Goal: Feedback & Contribution: Submit feedback/report problem

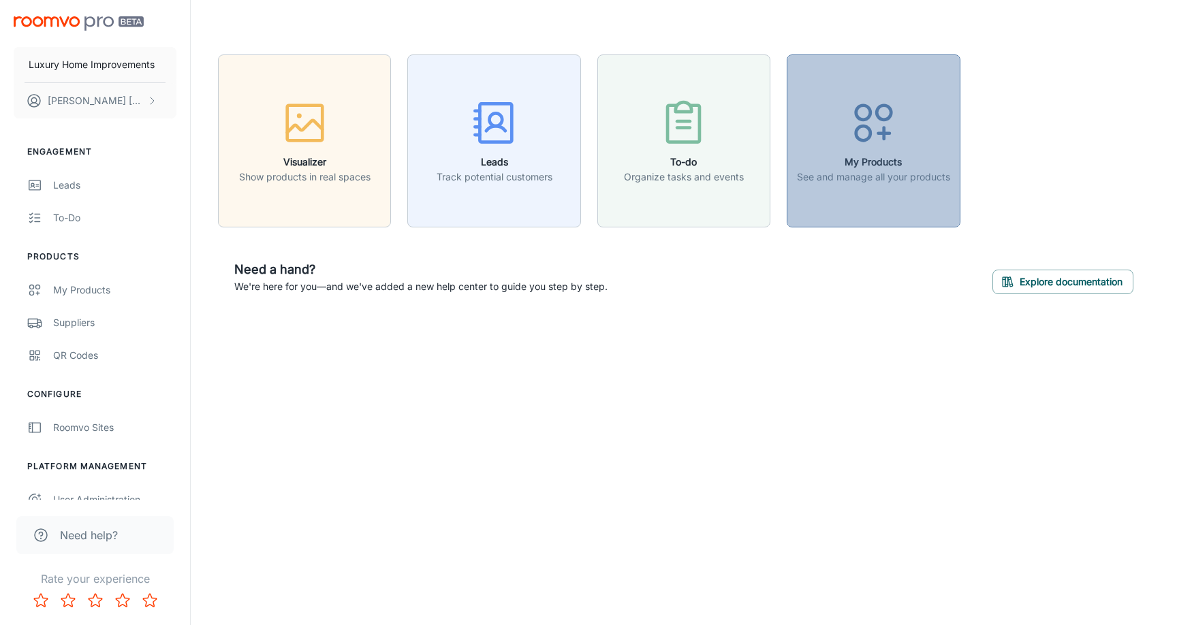
click at [878, 191] on button "My Products See and manage all your products" at bounding box center [872, 140] width 173 height 173
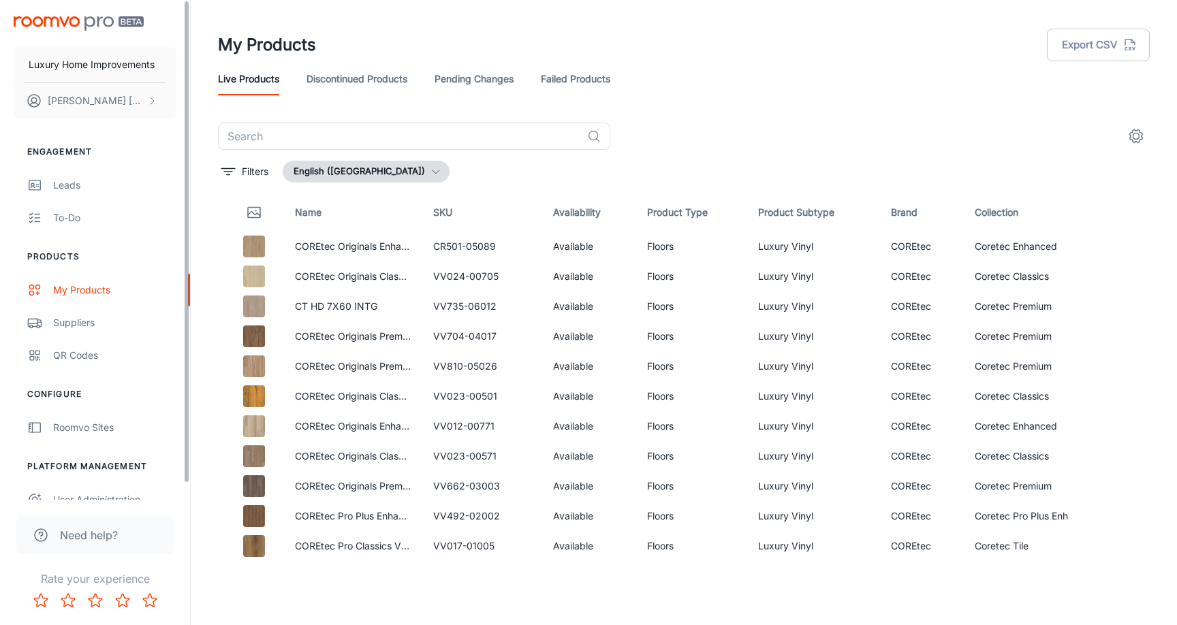
click at [394, 83] on link "Discontinued Products" at bounding box center [356, 79] width 101 height 33
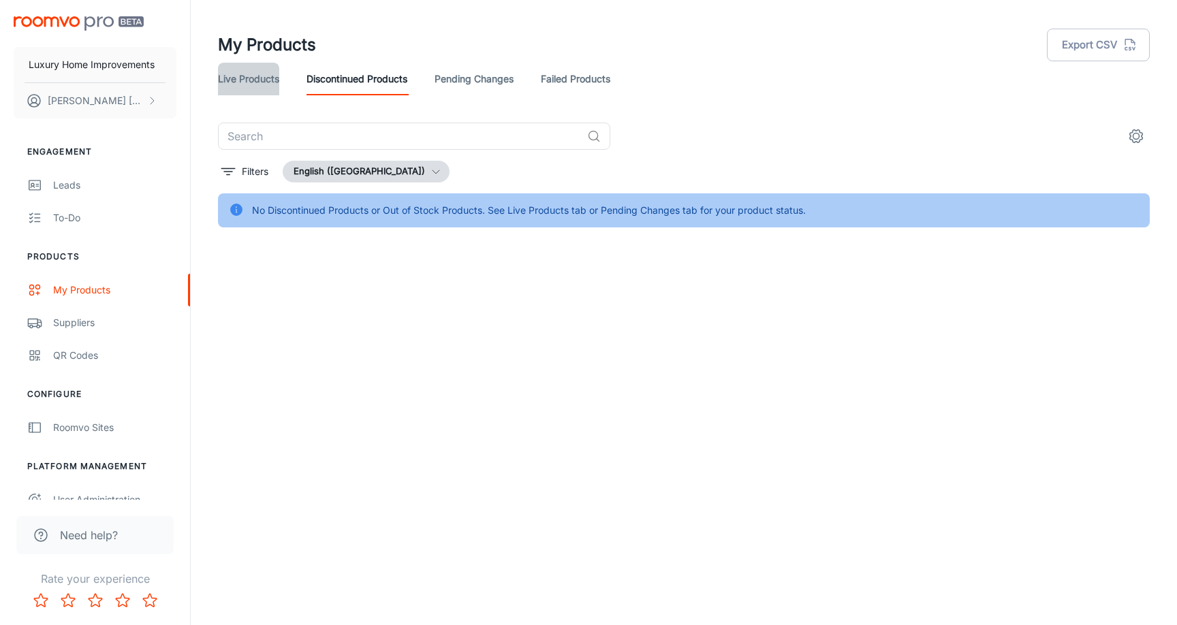
click at [272, 80] on link "Live Products" at bounding box center [248, 79] width 61 height 33
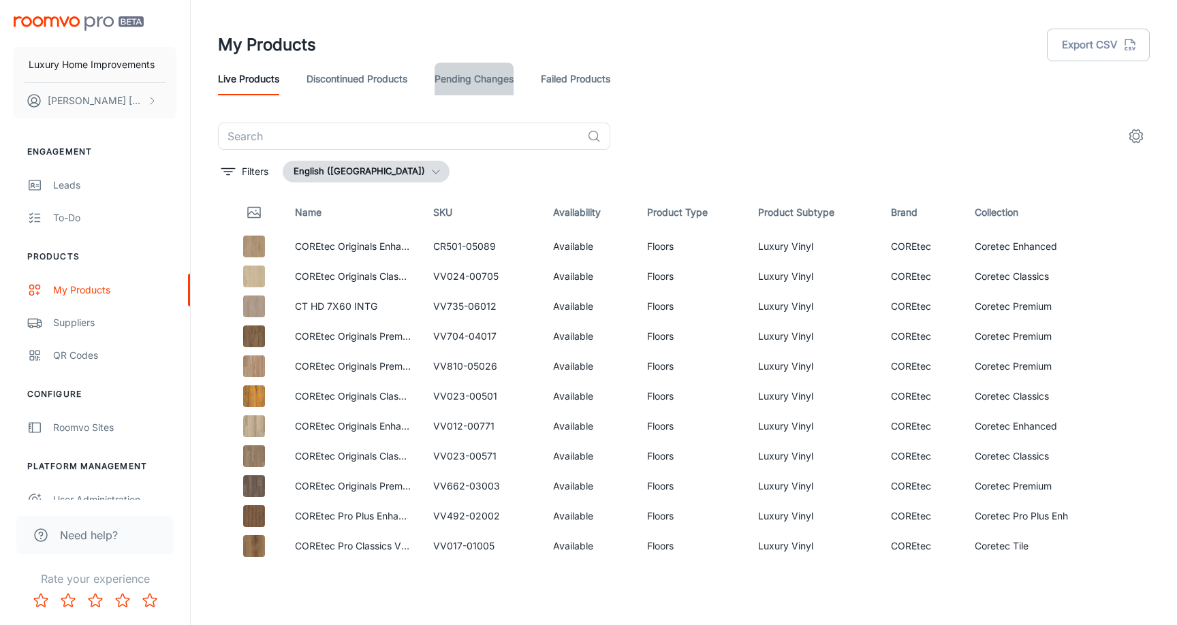
click at [479, 84] on link "Pending Changes" at bounding box center [473, 79] width 79 height 33
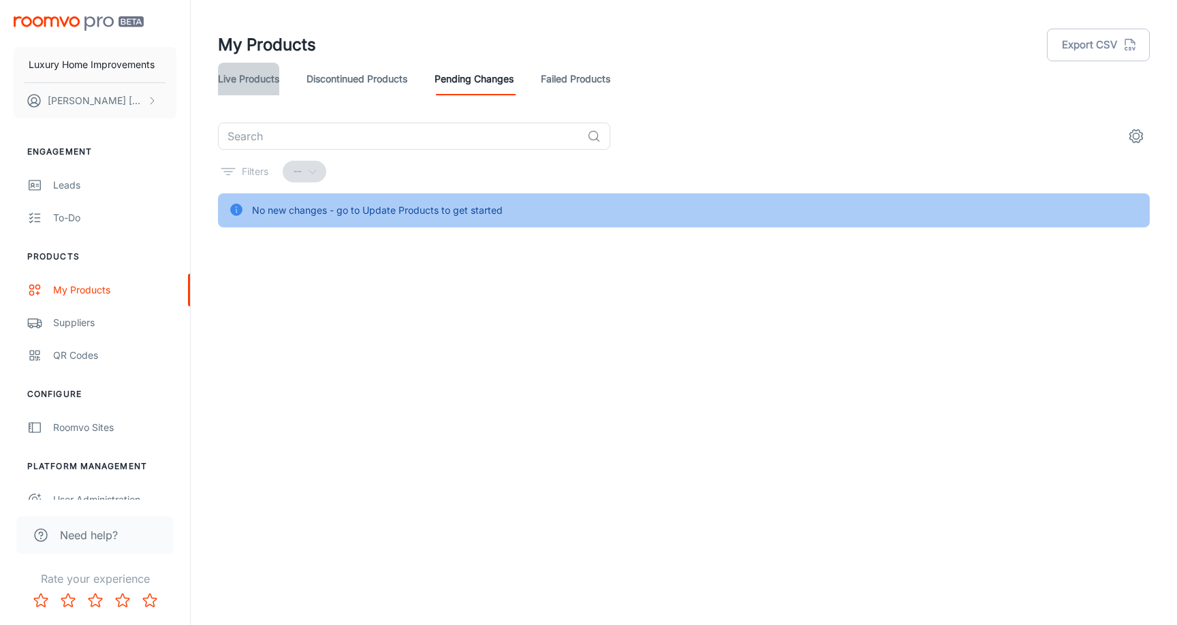
click at [248, 78] on link "Live Products" at bounding box center [248, 79] width 61 height 33
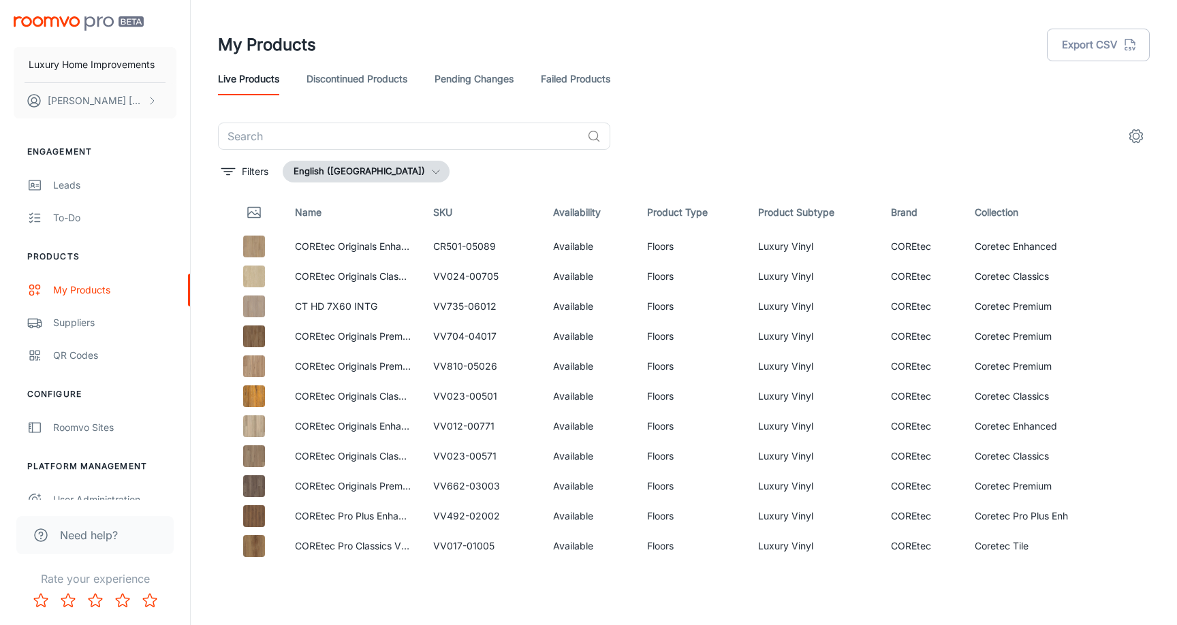
scroll to position [16, 0]
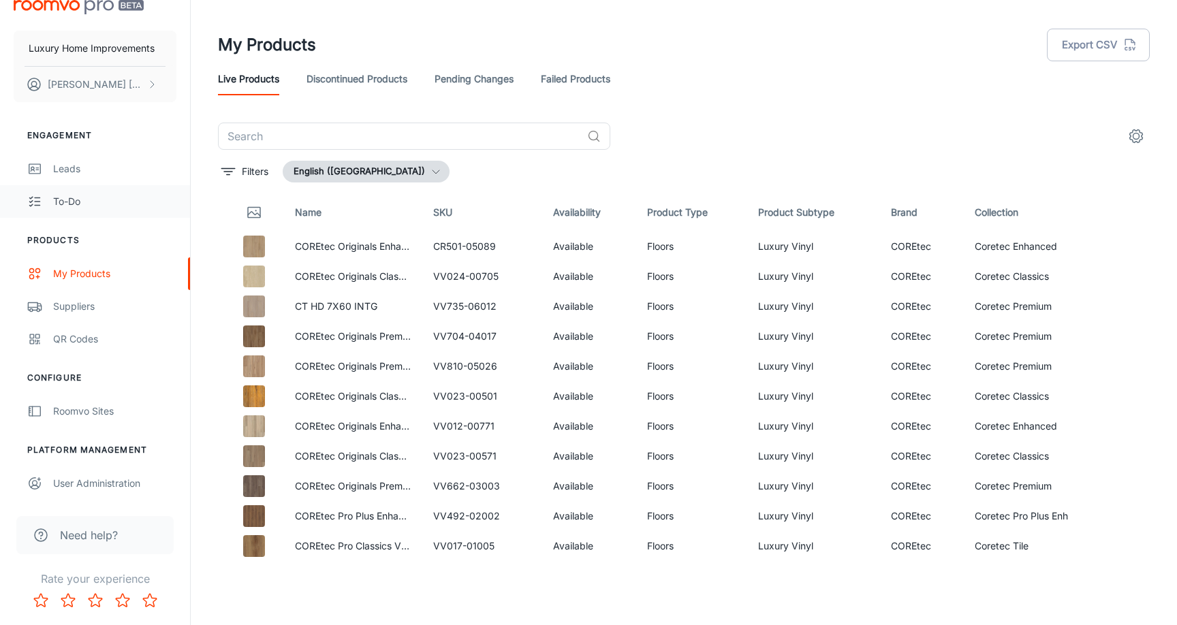
click at [111, 211] on link "To-do" at bounding box center [95, 201] width 190 height 33
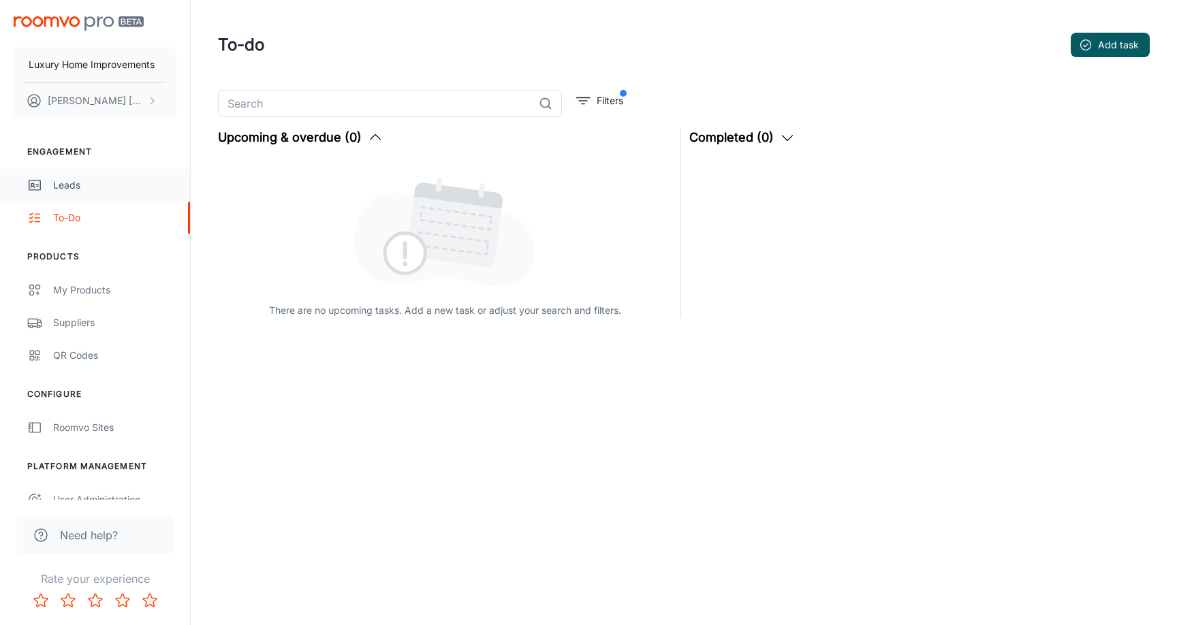
click at [105, 186] on div "Leads" at bounding box center [114, 185] width 123 height 15
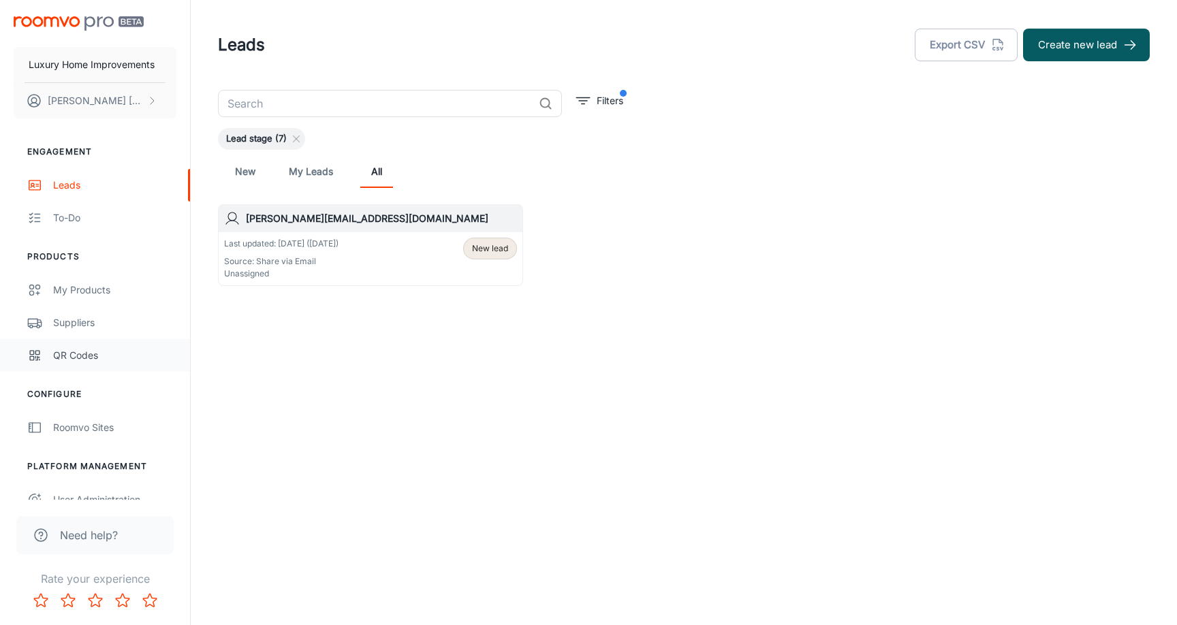
scroll to position [16, 0]
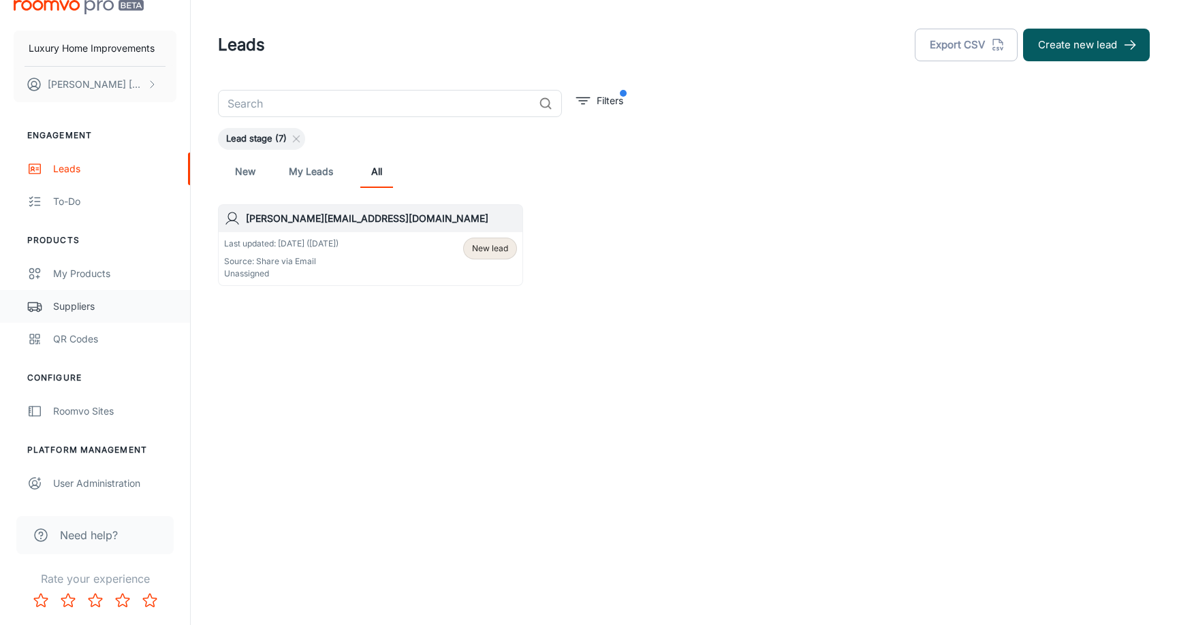
click at [134, 302] on div "Suppliers" at bounding box center [114, 306] width 123 height 15
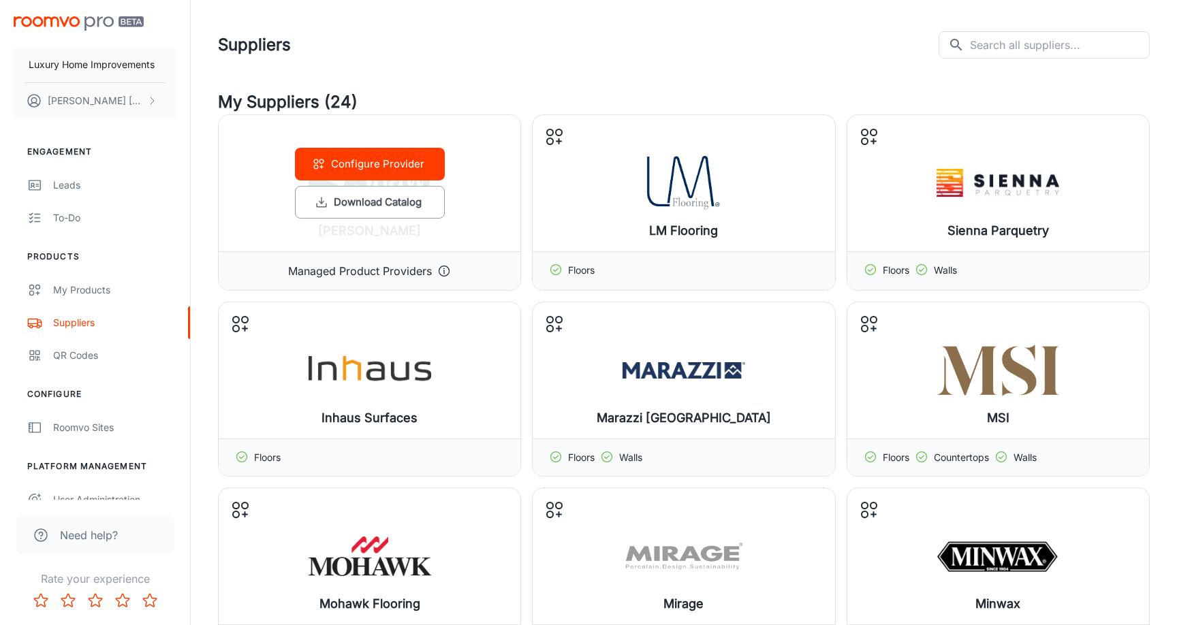
click at [482, 190] on div "Configure Provider Download Catalog" at bounding box center [370, 183] width 302 height 136
click at [447, 270] on icon at bounding box center [444, 271] width 14 height 14
click at [365, 148] on button "Configure Provider" at bounding box center [370, 164] width 150 height 33
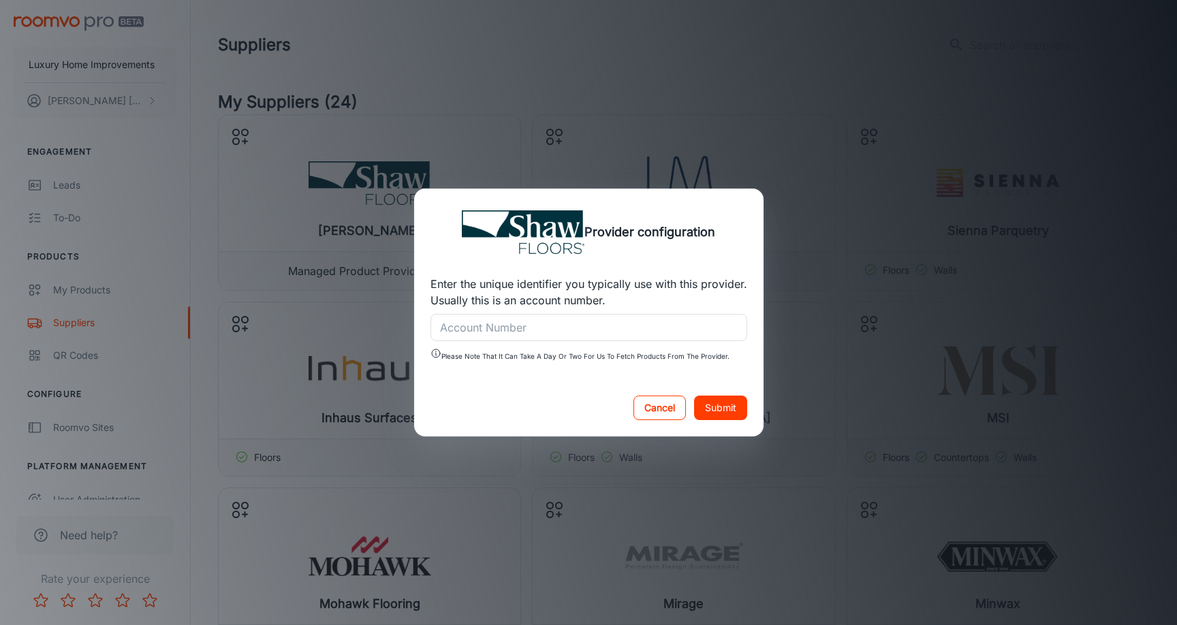
click at [660, 406] on button "Cancel" at bounding box center [659, 408] width 52 height 25
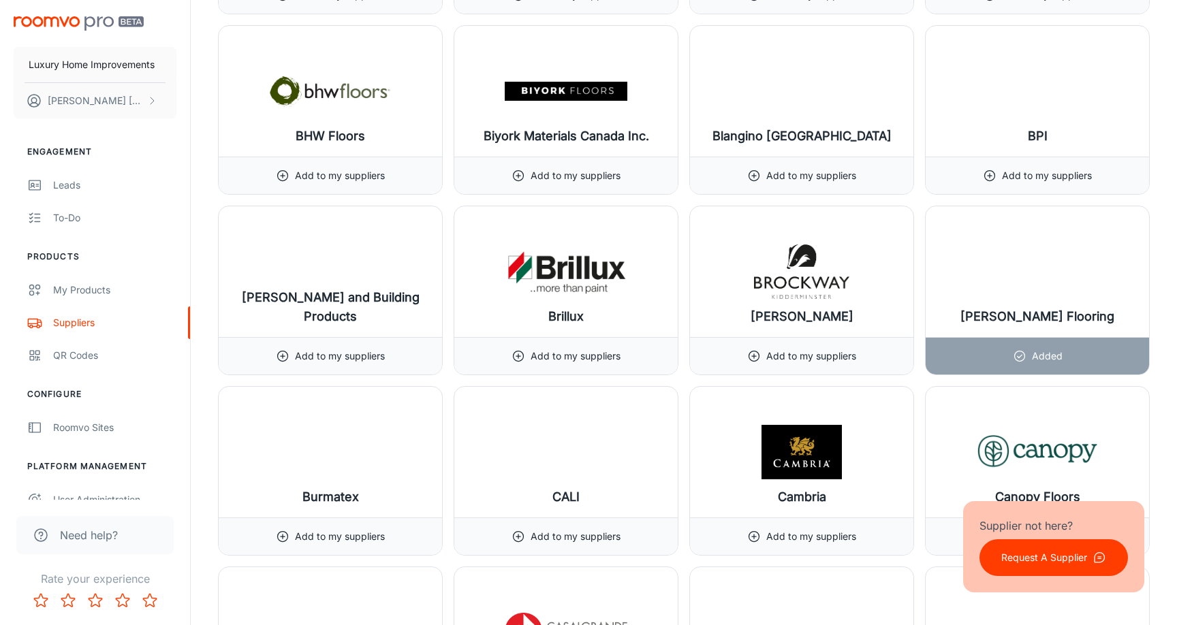
scroll to position [3416, 0]
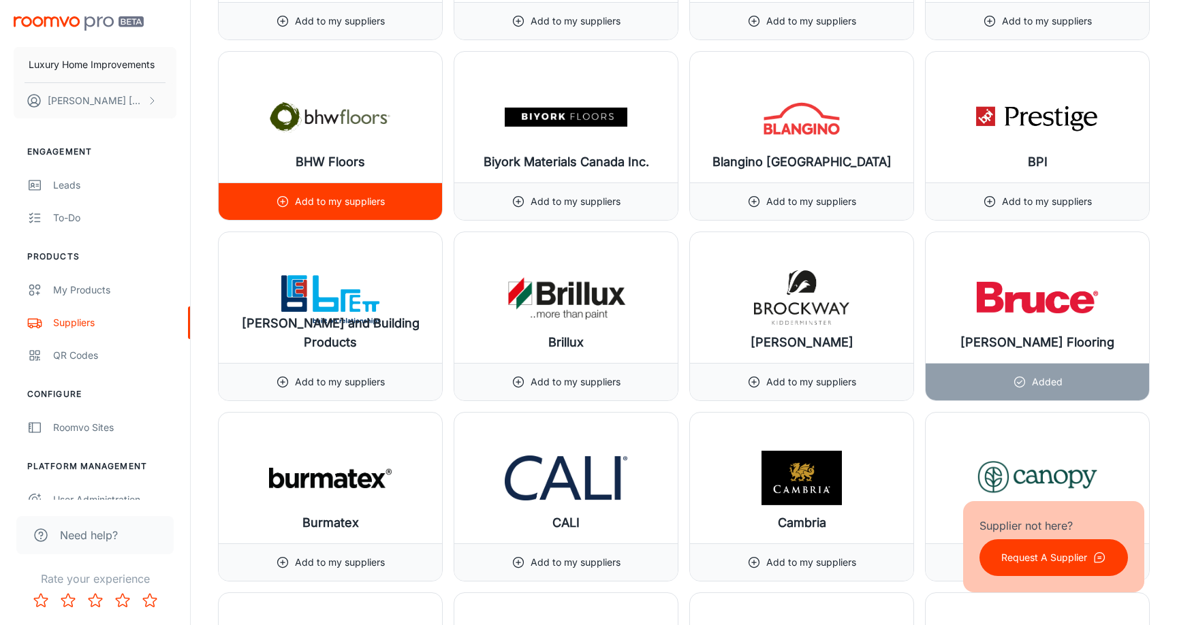
click at [321, 197] on p "Add to my suppliers" at bounding box center [340, 201] width 90 height 15
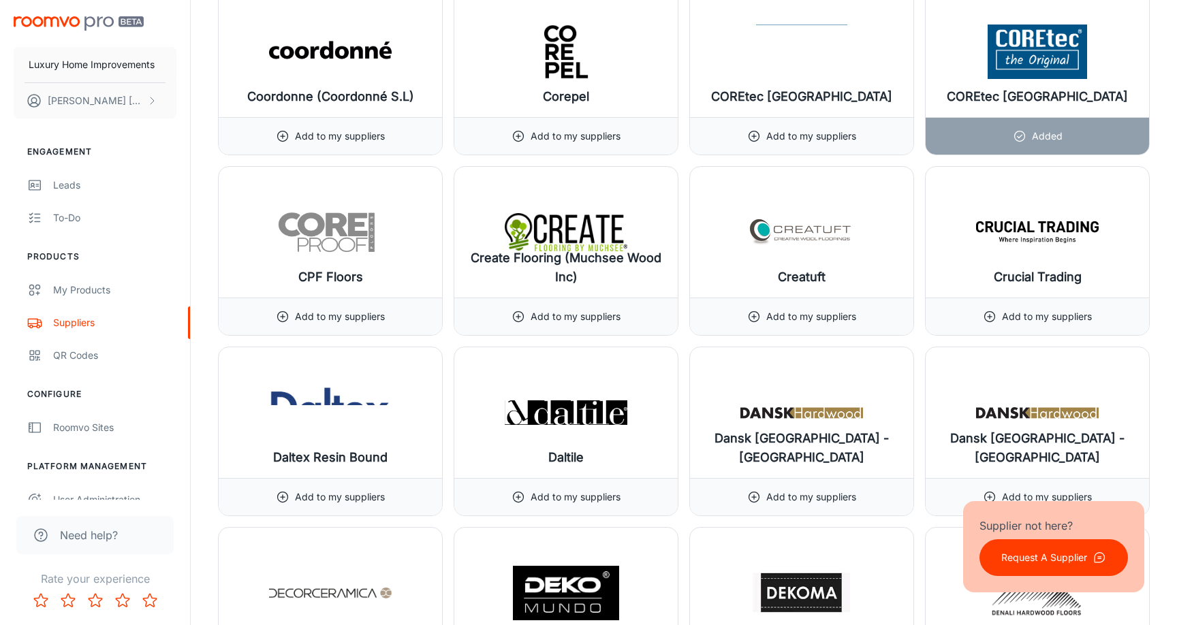
scroll to position [5122, 0]
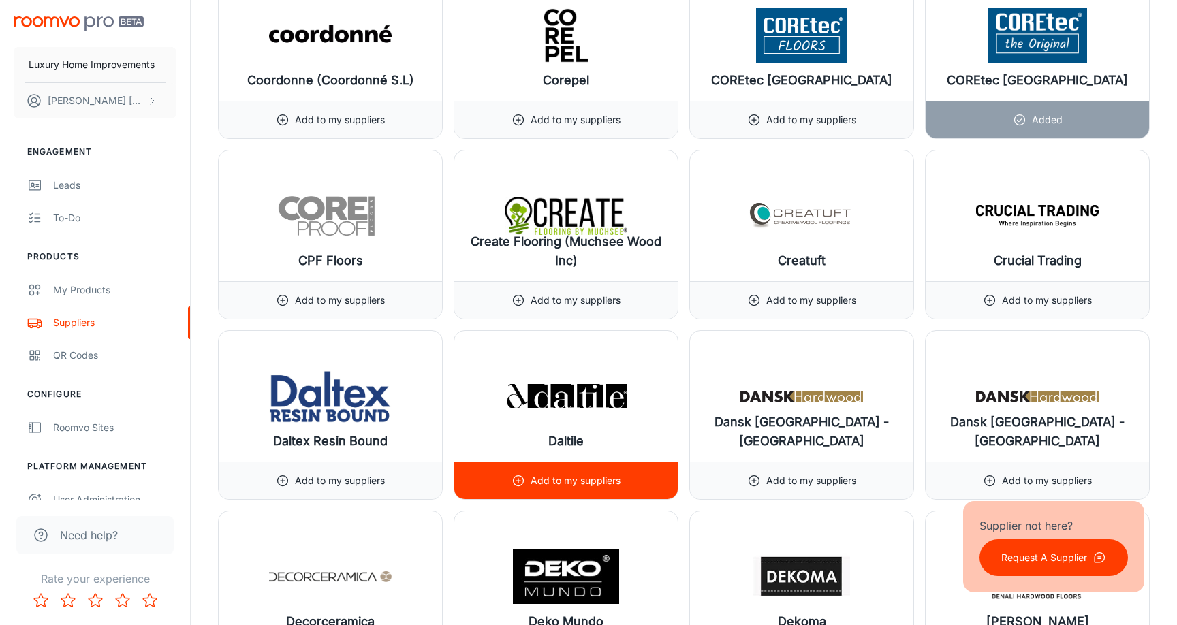
click at [500, 463] on div "Add to my suppliers" at bounding box center [565, 480] width 223 height 37
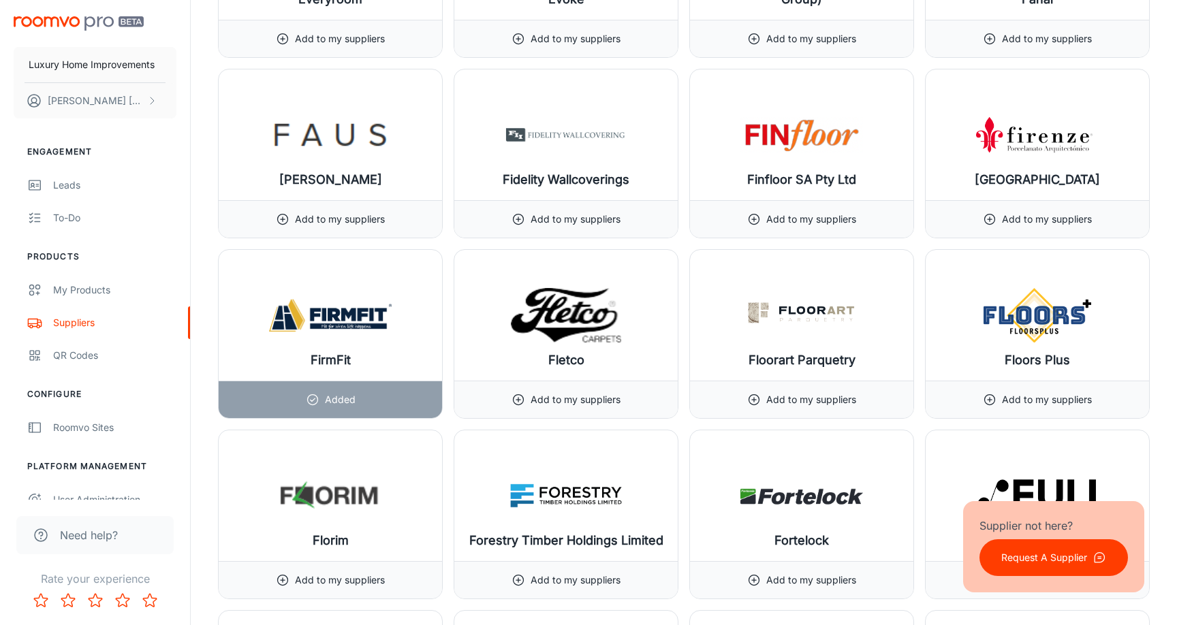
scroll to position [7038, 0]
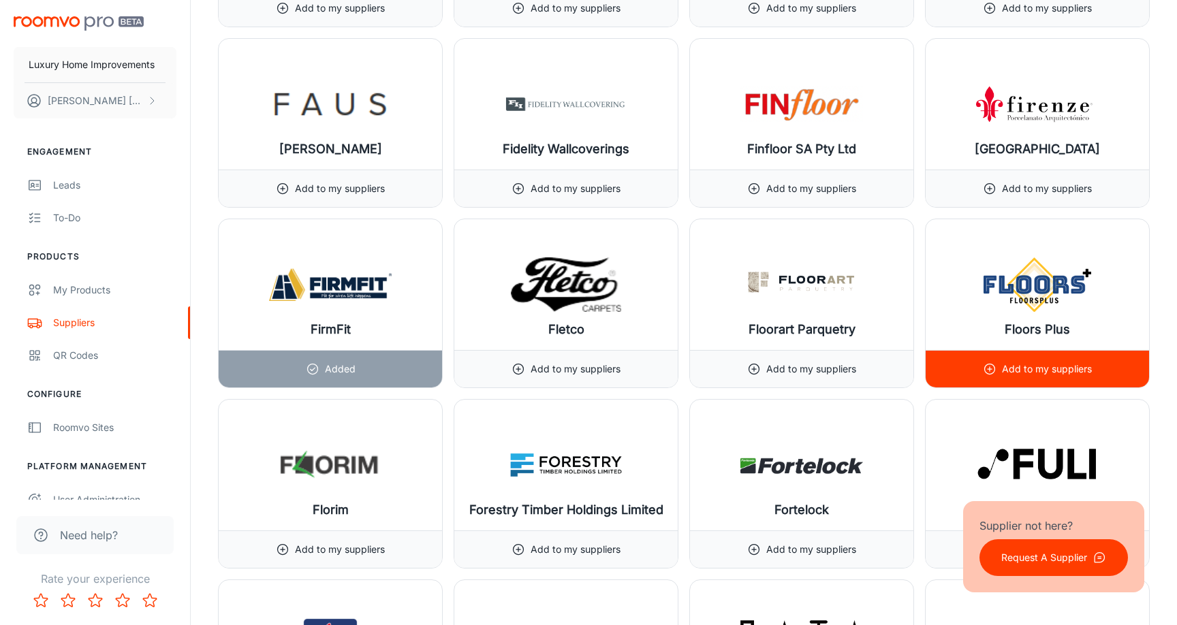
click at [1103, 357] on div "Add to my suppliers" at bounding box center [1036, 368] width 223 height 37
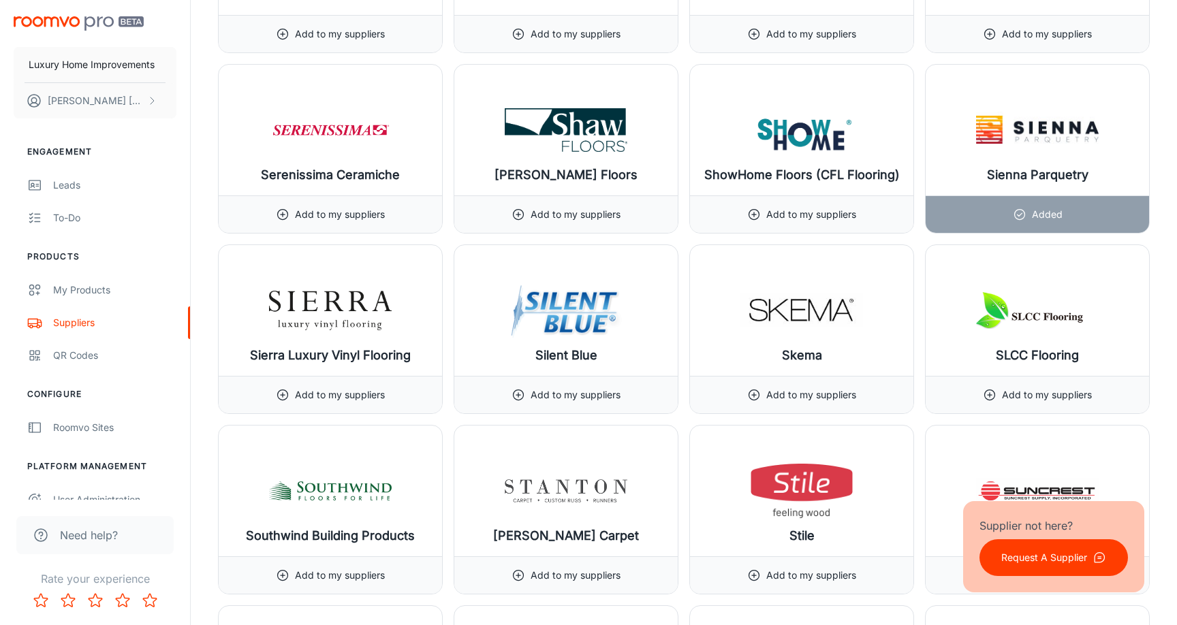
scroll to position [14764, 0]
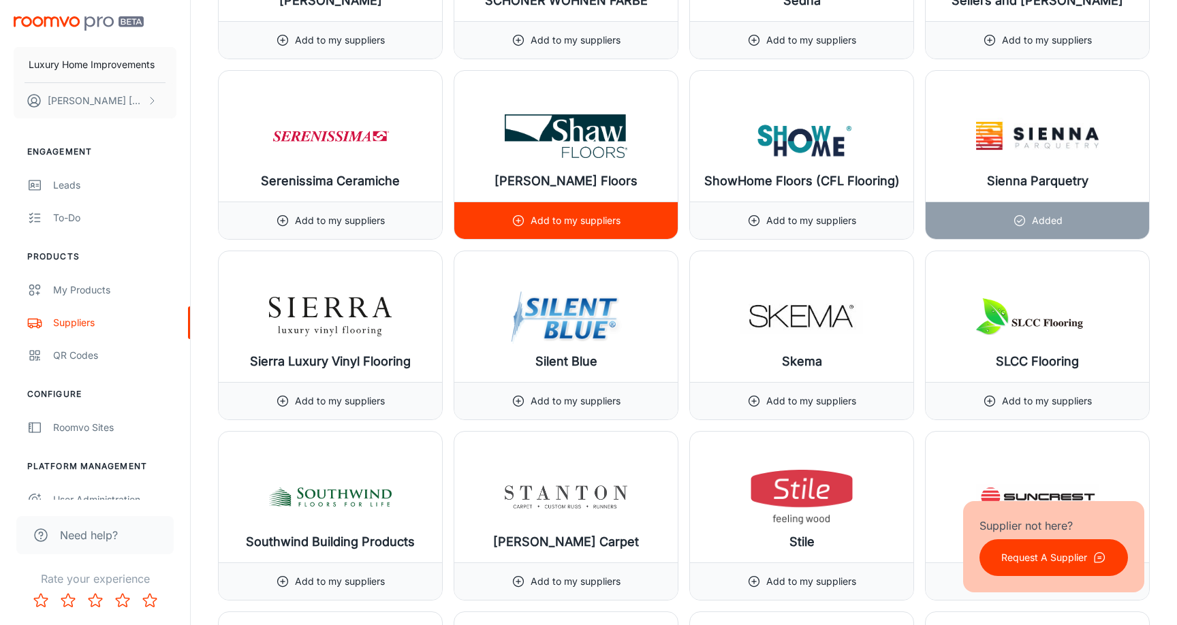
click at [562, 221] on p "Add to my suppliers" at bounding box center [575, 220] width 90 height 15
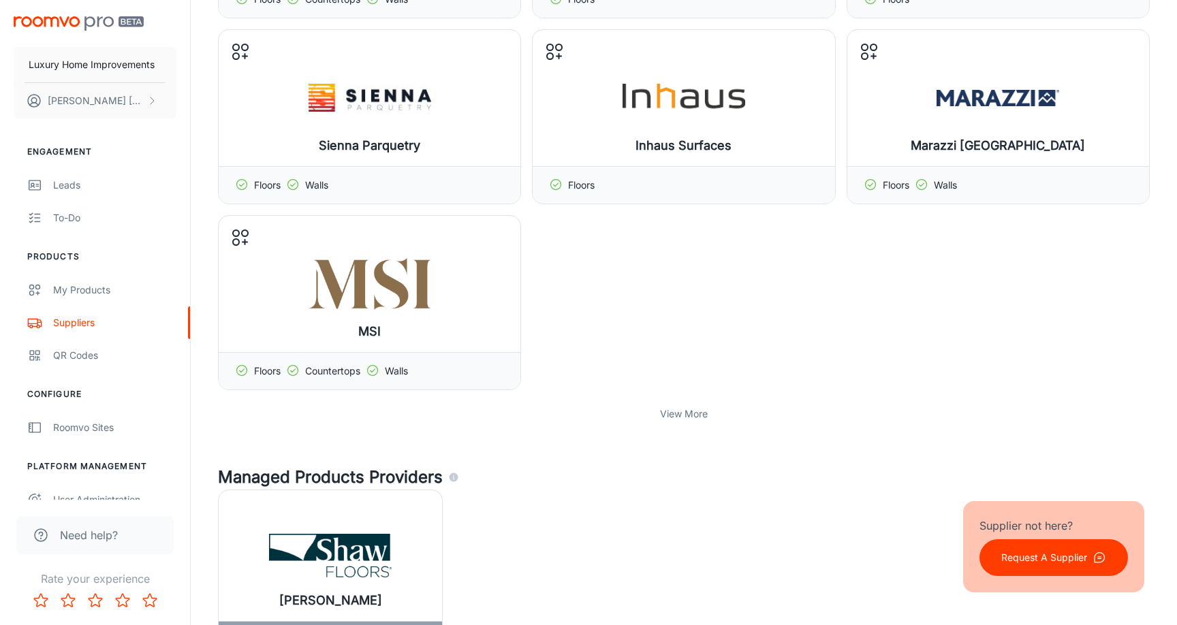
scroll to position [691, 0]
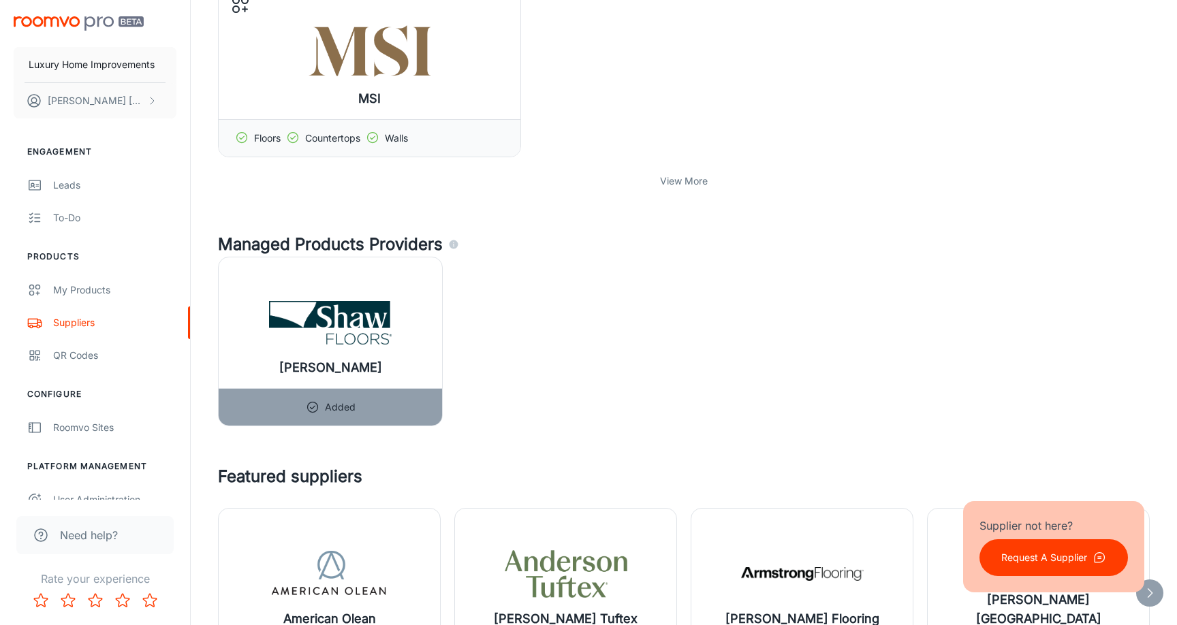
click at [694, 173] on div "View More" at bounding box center [683, 181] width 931 height 26
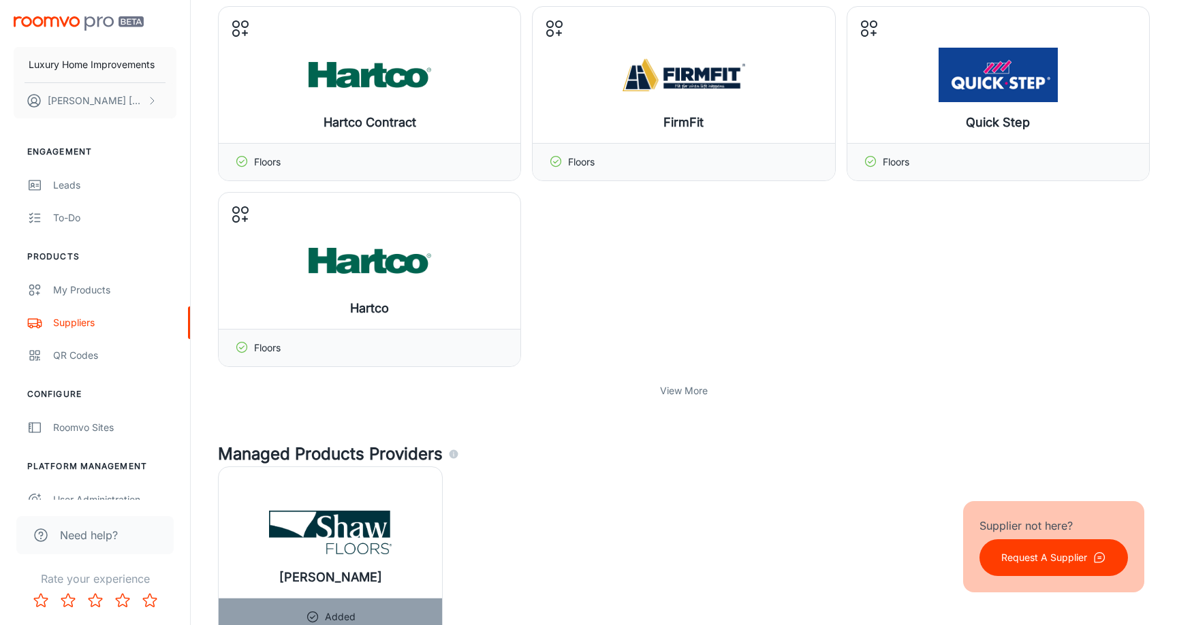
scroll to position [1049, 0]
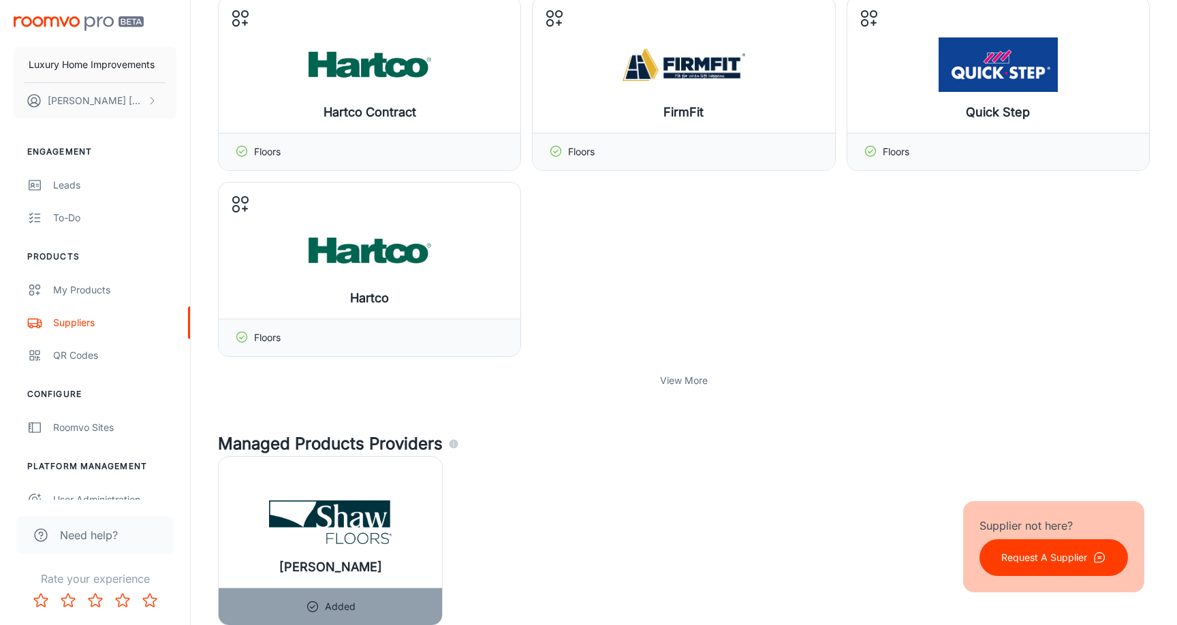
click at [697, 379] on p "View More" at bounding box center [684, 380] width 48 height 15
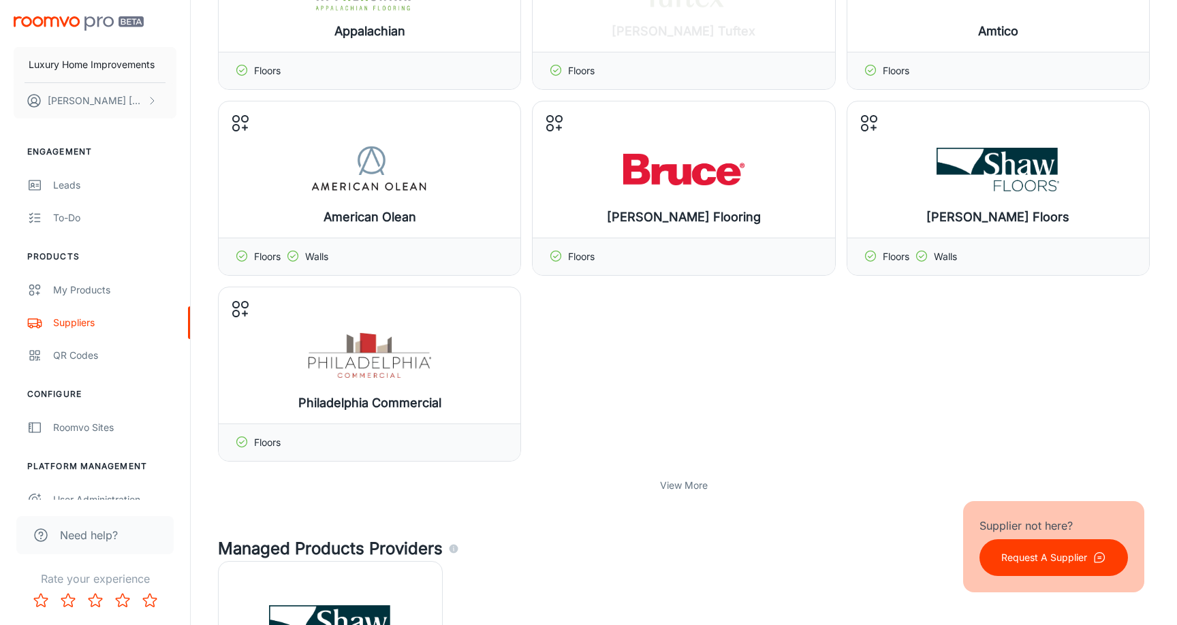
scroll to position [1581, 0]
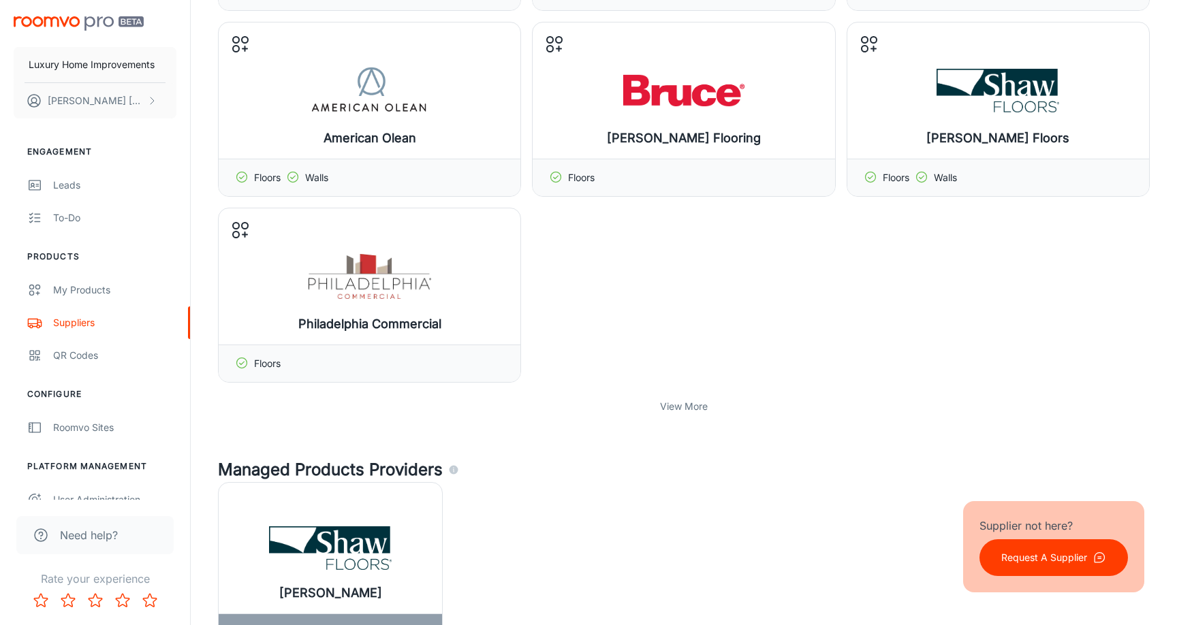
click at [686, 404] on p "View More" at bounding box center [684, 406] width 48 height 15
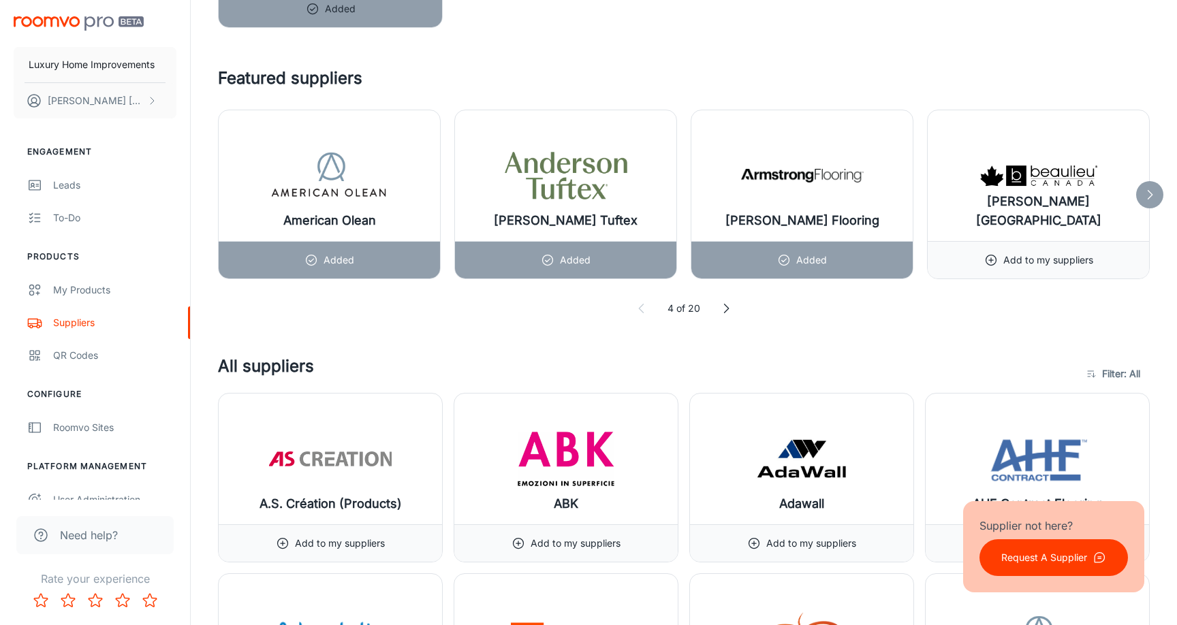
scroll to position [2153, 0]
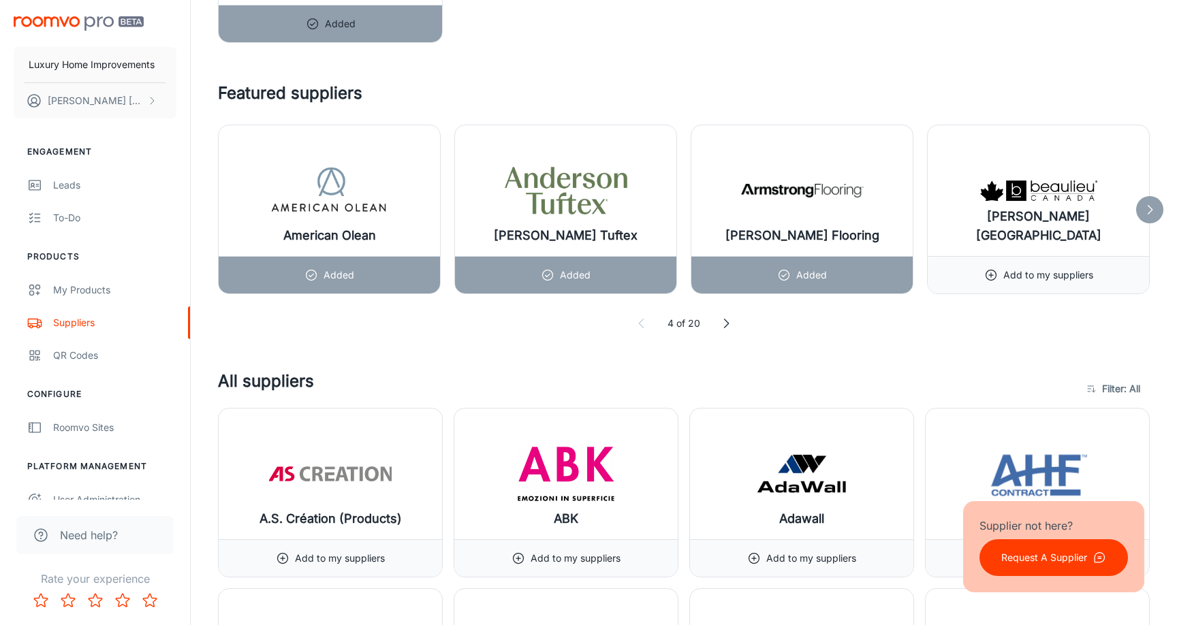
click at [724, 324] on icon at bounding box center [726, 324] width 14 height 14
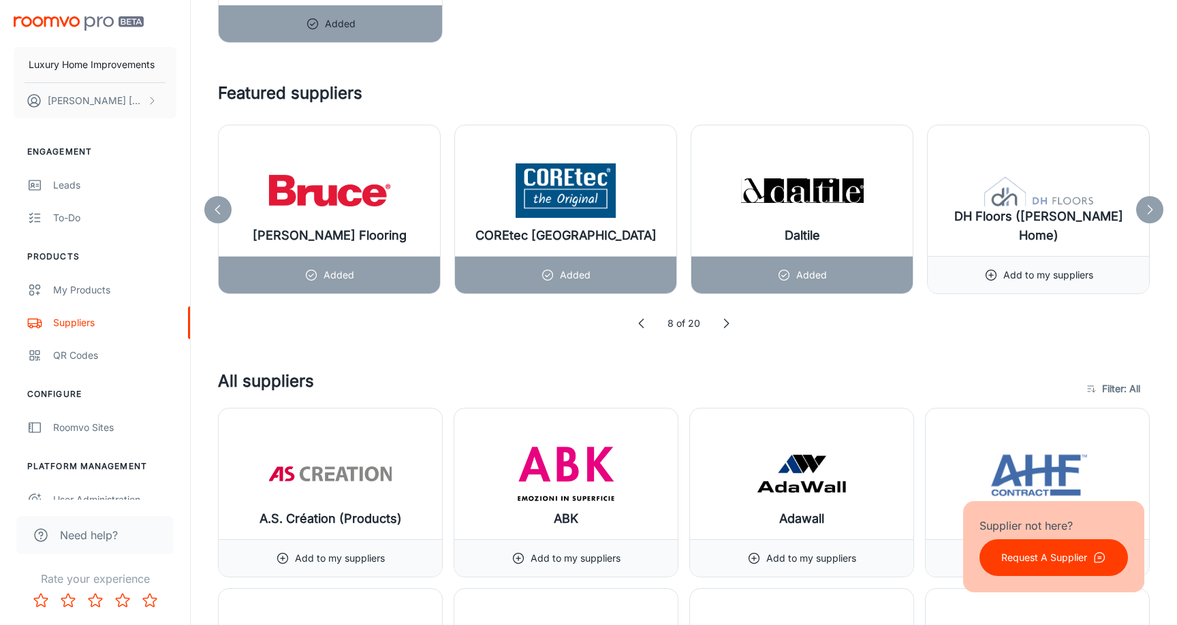
click at [725, 323] on icon at bounding box center [726, 324] width 14 height 14
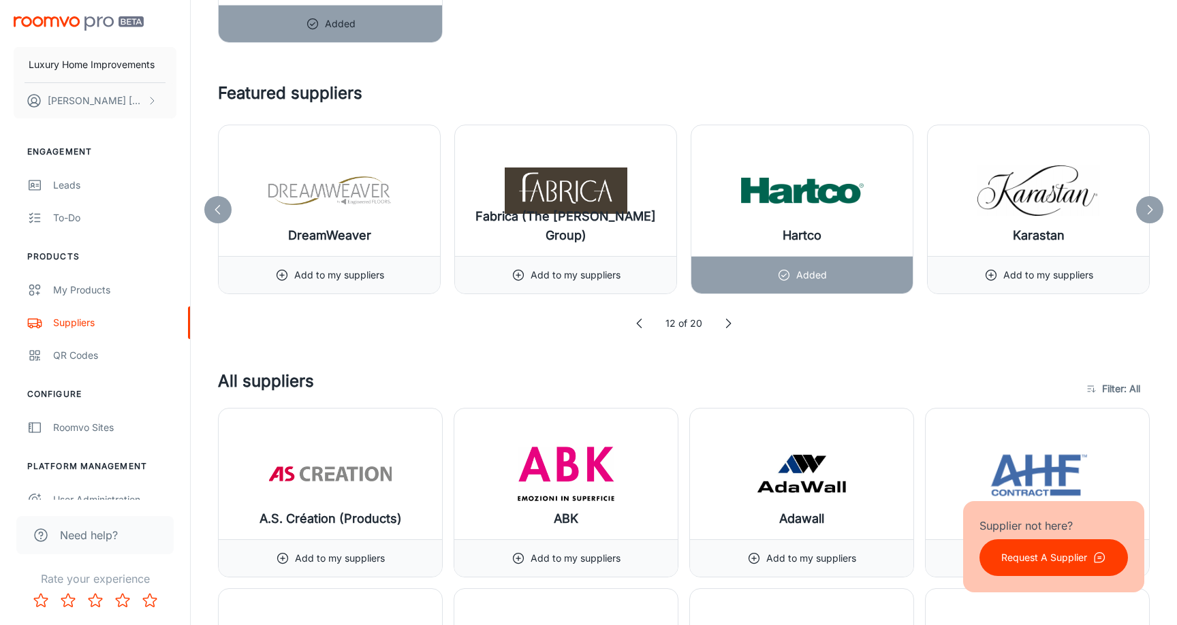
click at [725, 323] on icon at bounding box center [728, 324] width 14 height 14
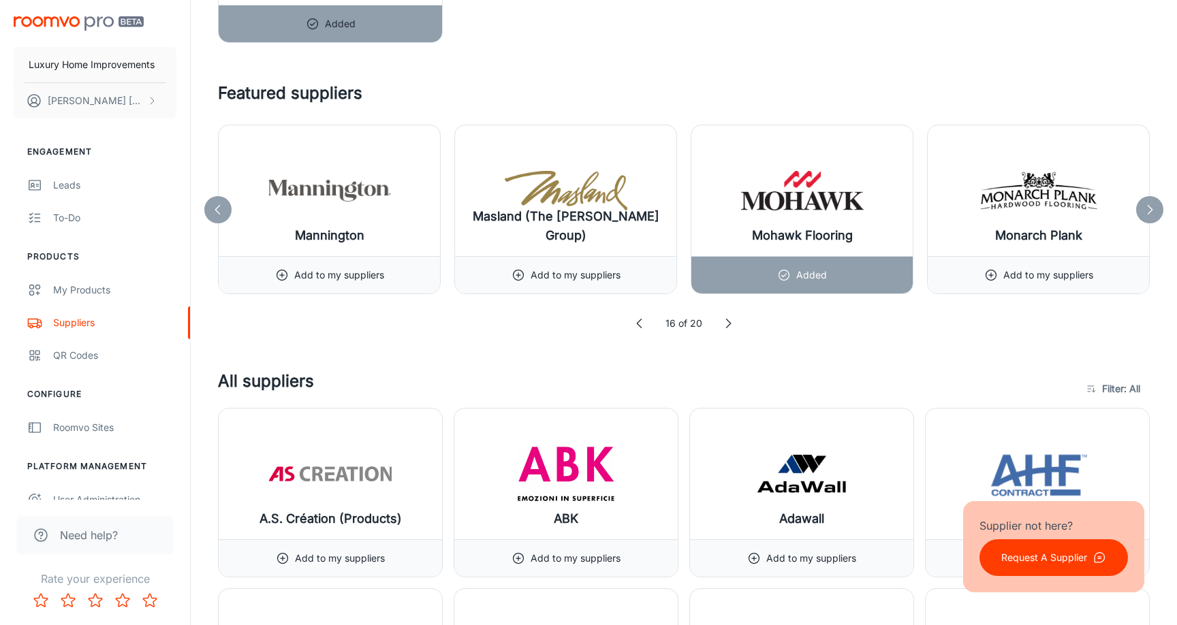
click at [725, 323] on icon at bounding box center [728, 324] width 14 height 14
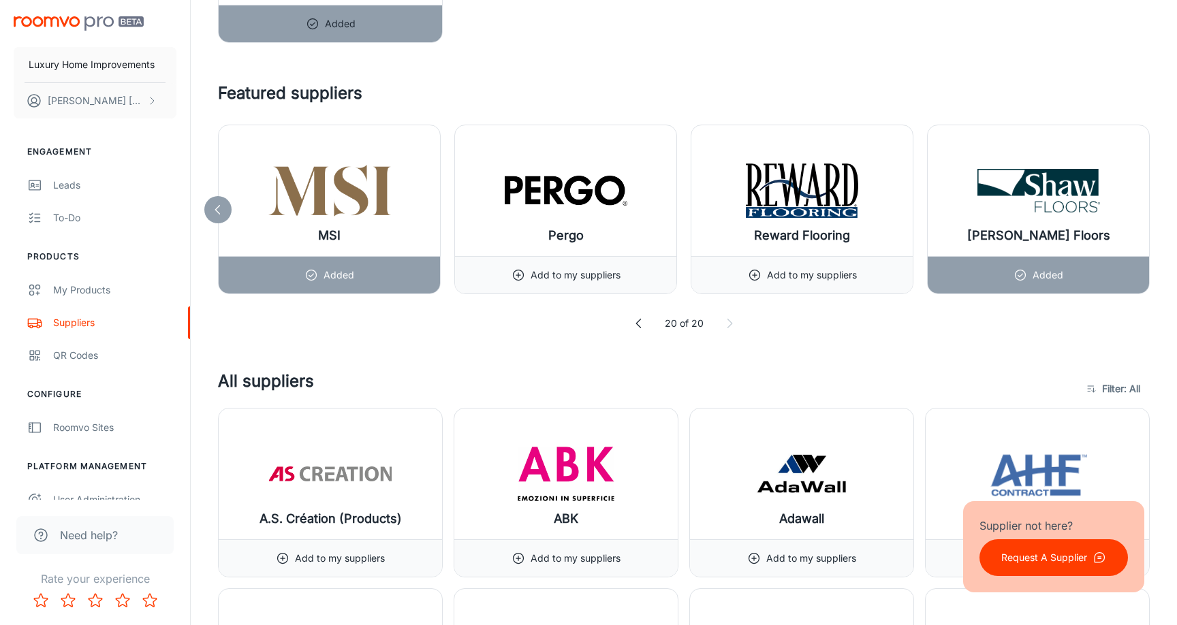
click at [725, 323] on icon at bounding box center [729, 324] width 14 height 14
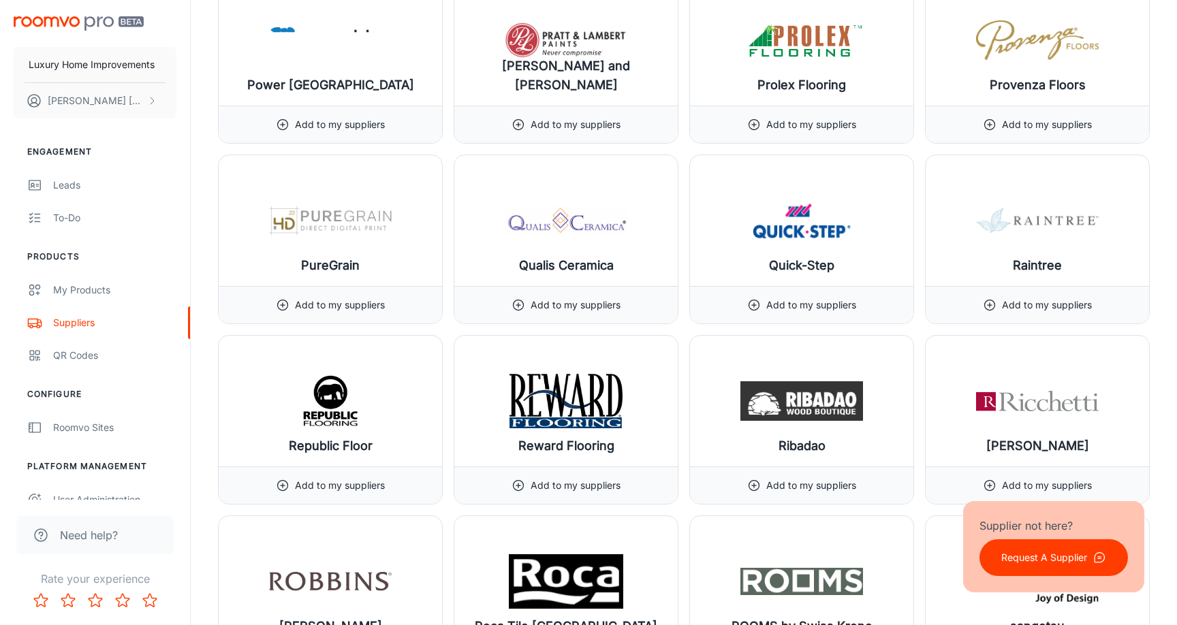
scroll to position [15158, 0]
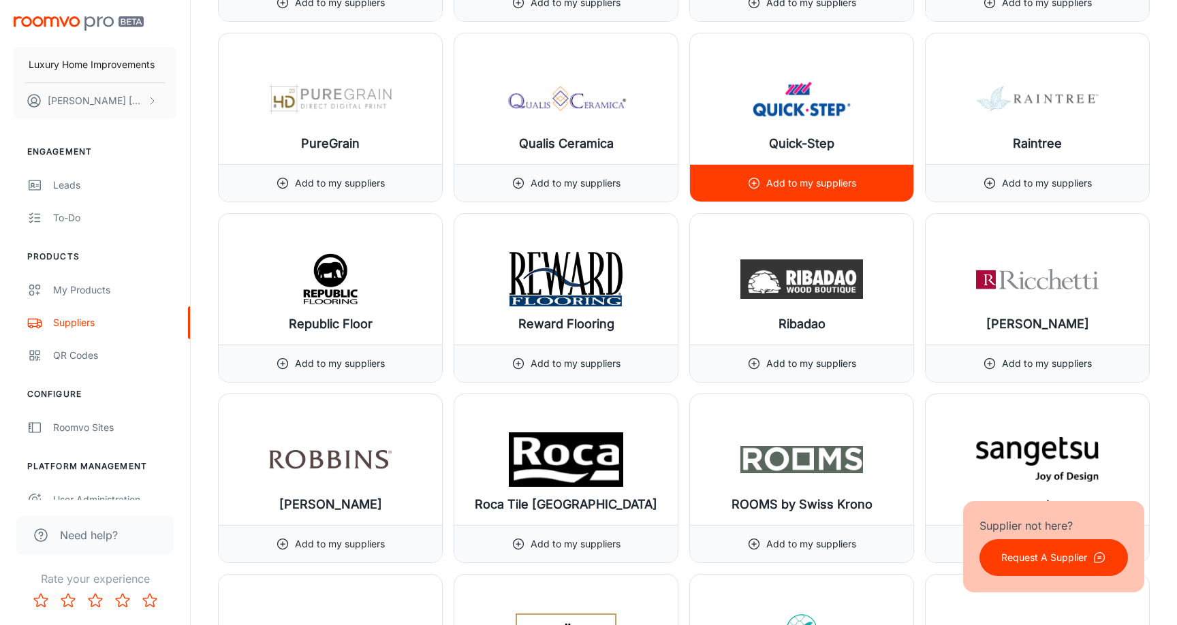
click at [766, 174] on div "Add to my suppliers" at bounding box center [801, 183] width 109 height 37
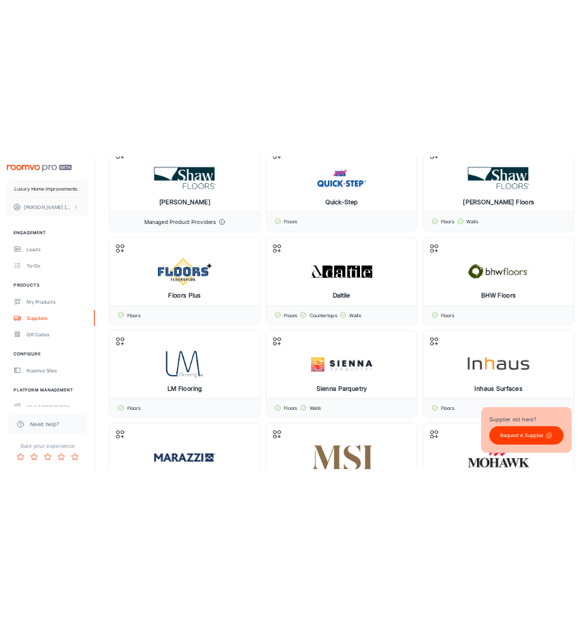
scroll to position [0, 0]
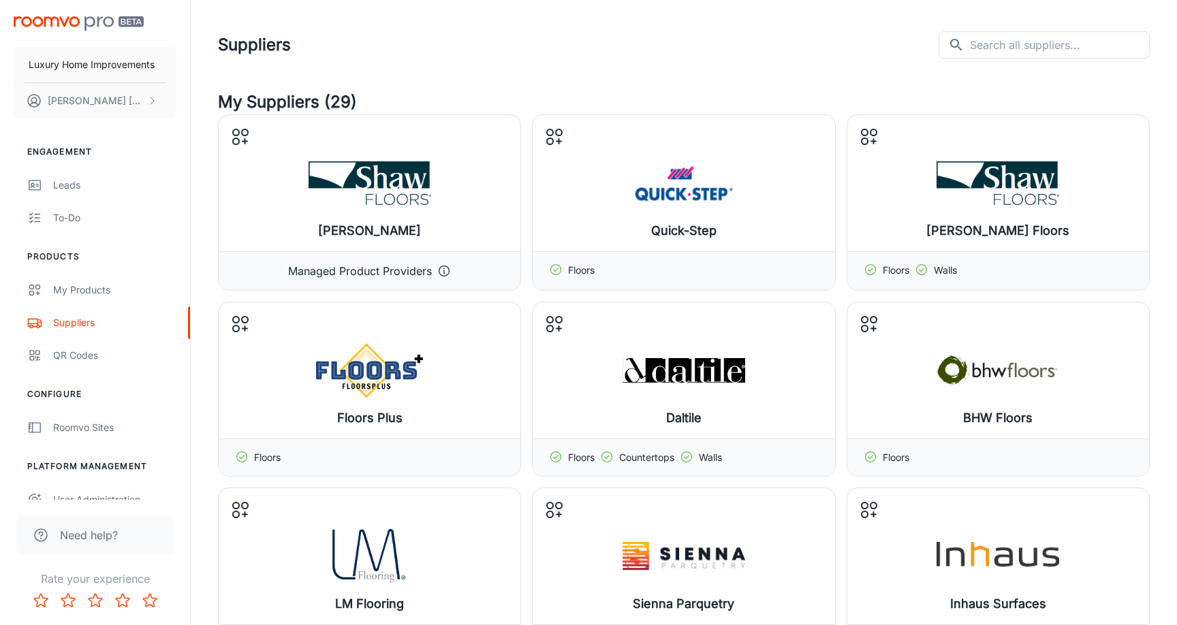
click at [369, 63] on header "Suppliers ​ ​" at bounding box center [684, 45] width 964 height 90
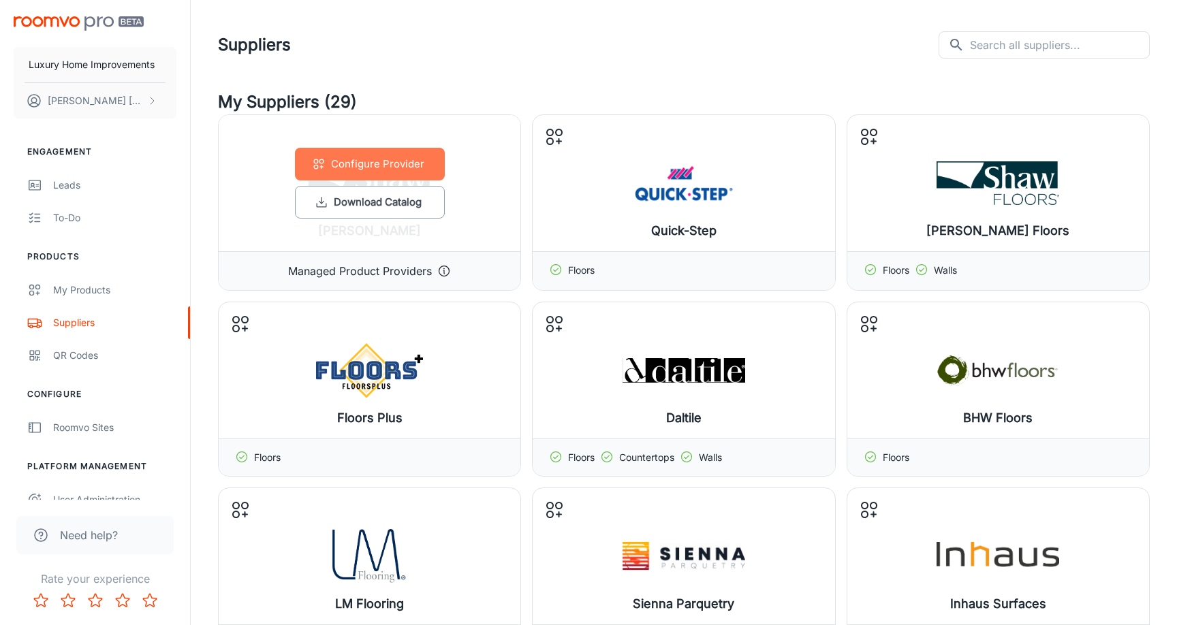
click at [406, 164] on button "Configure Provider" at bounding box center [370, 164] width 150 height 33
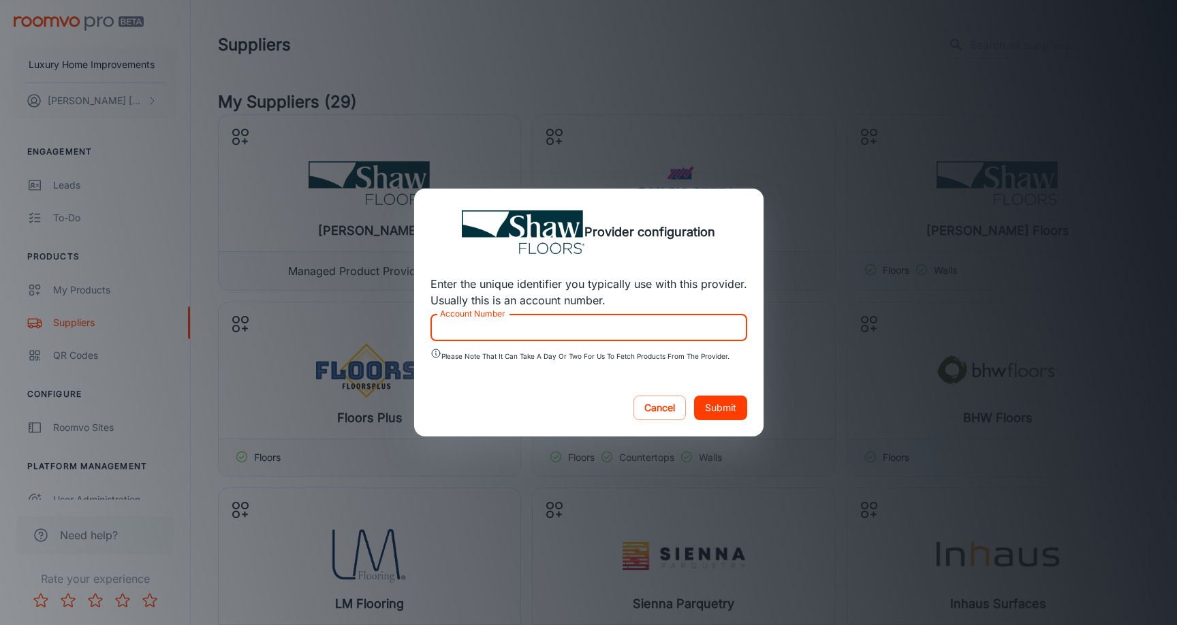
click at [613, 337] on input "Account Number" at bounding box center [588, 327] width 317 height 27
type input "3594591"
click at [735, 406] on button "Submit" at bounding box center [720, 408] width 53 height 25
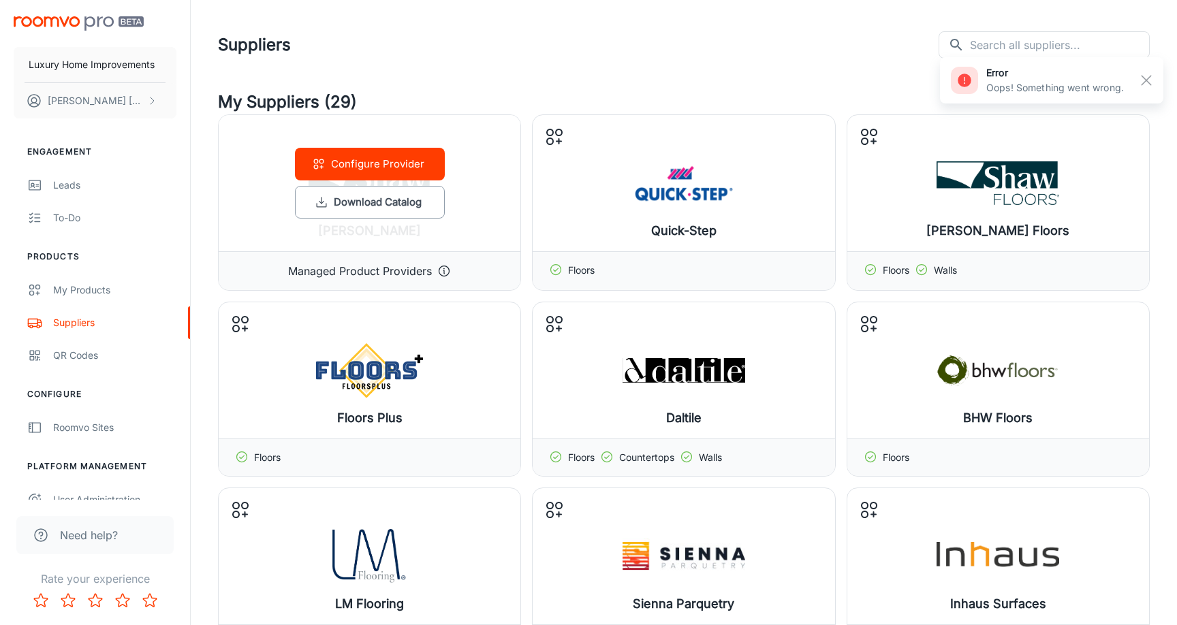
click at [381, 159] on button "Configure Provider" at bounding box center [370, 164] width 150 height 33
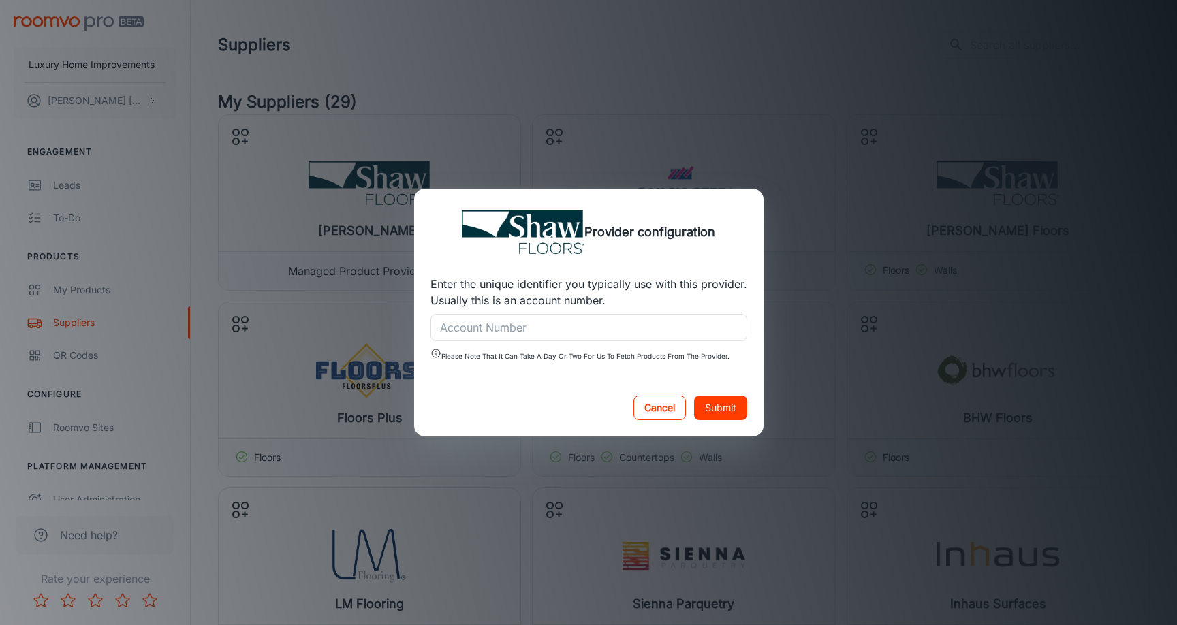
click at [657, 403] on button "Cancel" at bounding box center [659, 408] width 52 height 25
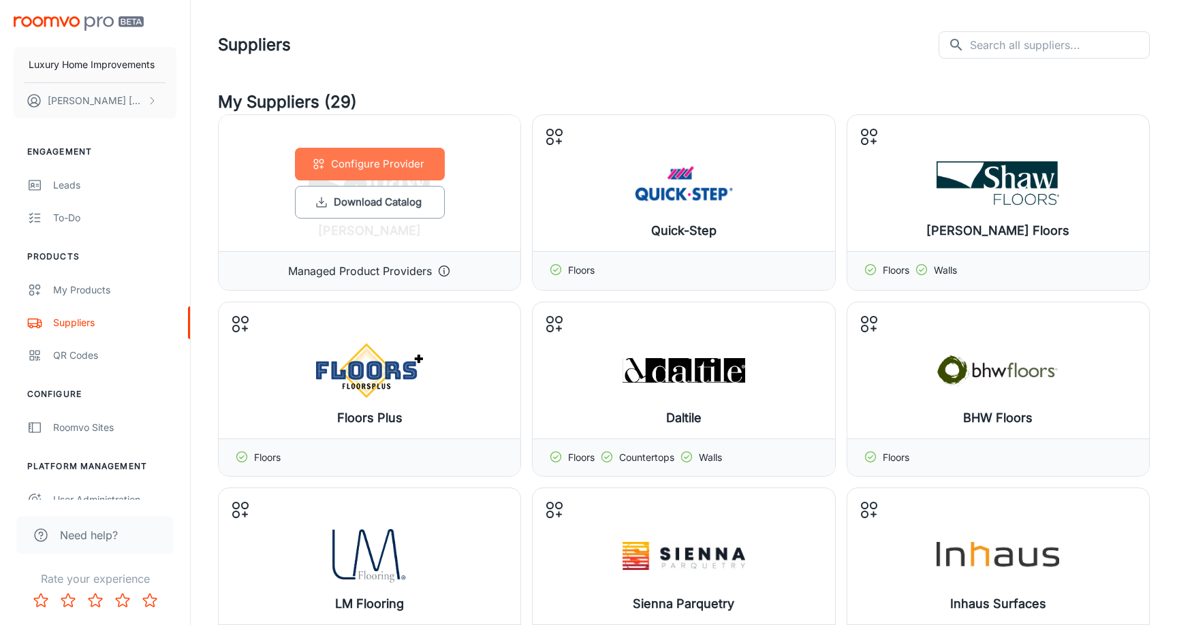
click at [356, 165] on button "Configure Provider" at bounding box center [370, 164] width 150 height 33
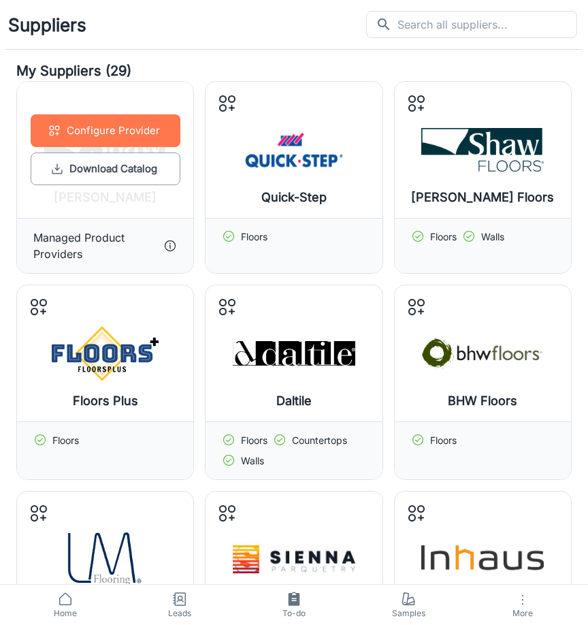
click at [140, 129] on button "Configure Provider" at bounding box center [106, 130] width 150 height 33
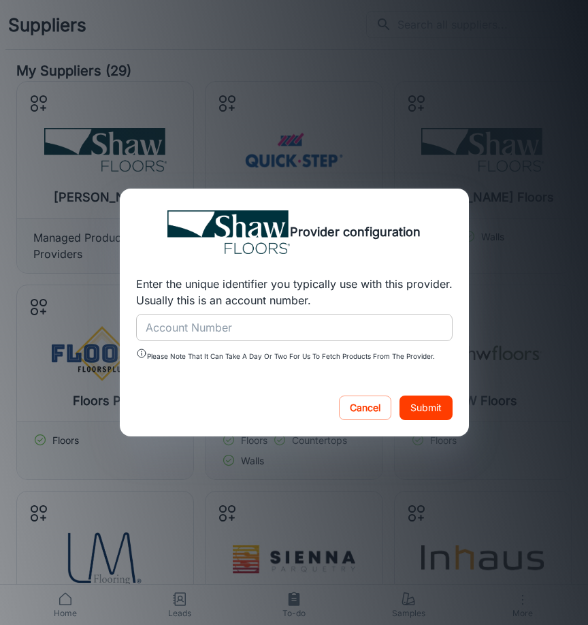
click at [194, 325] on input "Account Number" at bounding box center [294, 327] width 317 height 27
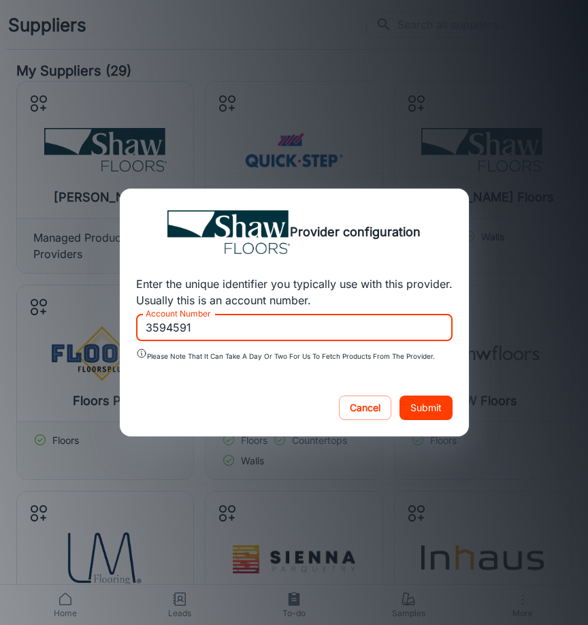
type input "3594591"
click at [440, 402] on button "Submit" at bounding box center [426, 408] width 53 height 25
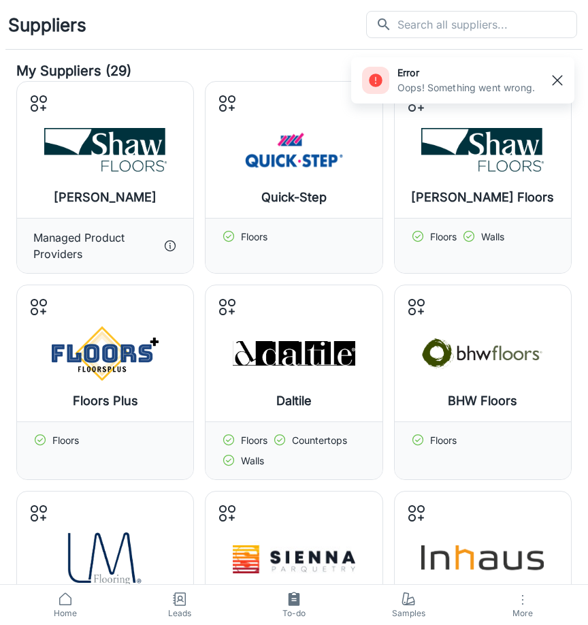
click at [556, 80] on rect "button" at bounding box center [557, 80] width 16 height 16
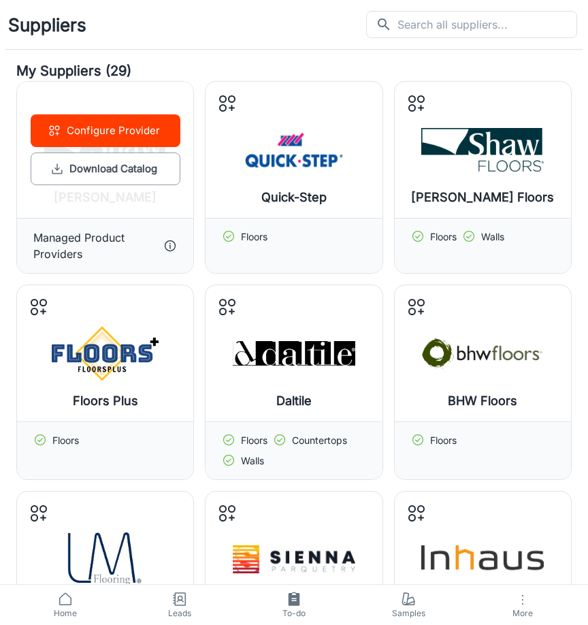
click at [169, 241] on circle at bounding box center [170, 246] width 10 height 10
click at [172, 246] on icon at bounding box center [170, 246] width 14 height 14
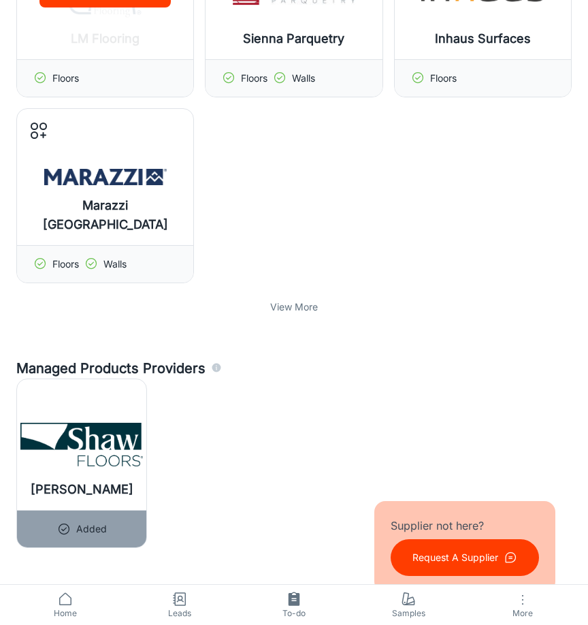
scroll to position [609, 0]
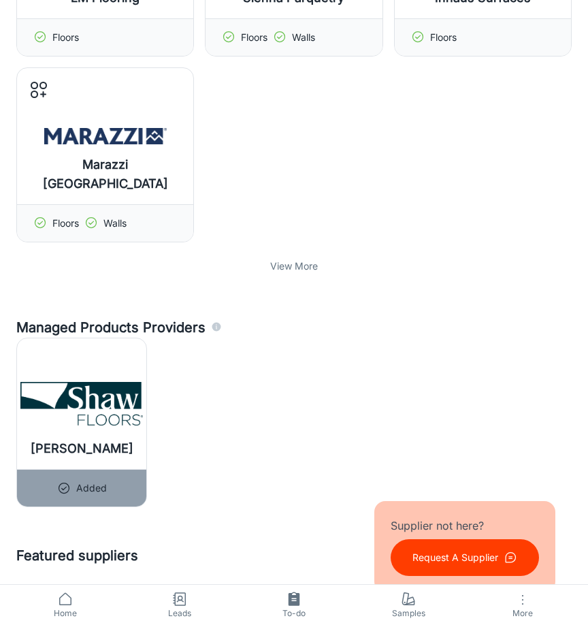
click at [296, 270] on p "View More" at bounding box center [294, 266] width 48 height 15
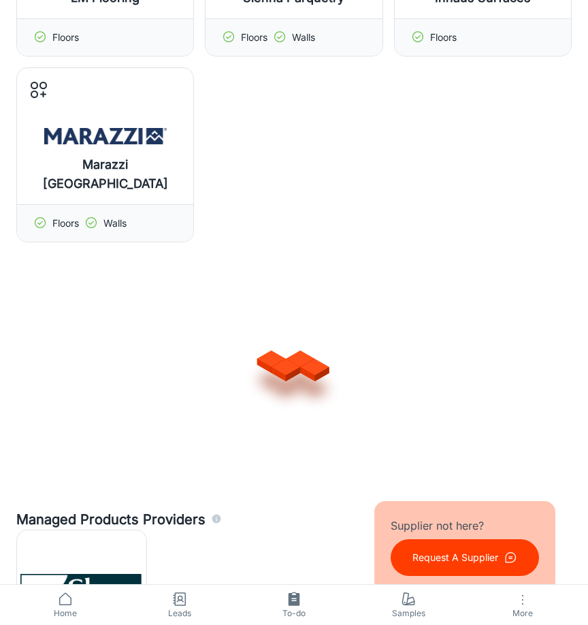
scroll to position [0, 0]
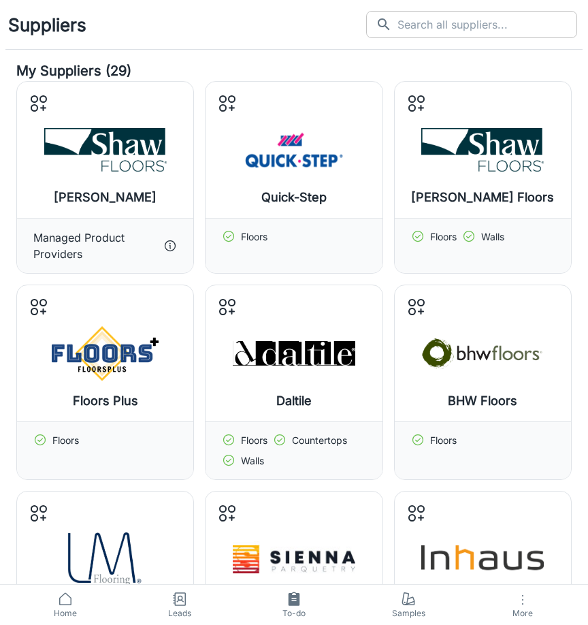
click at [474, 29] on input "text" at bounding box center [488, 24] width 180 height 27
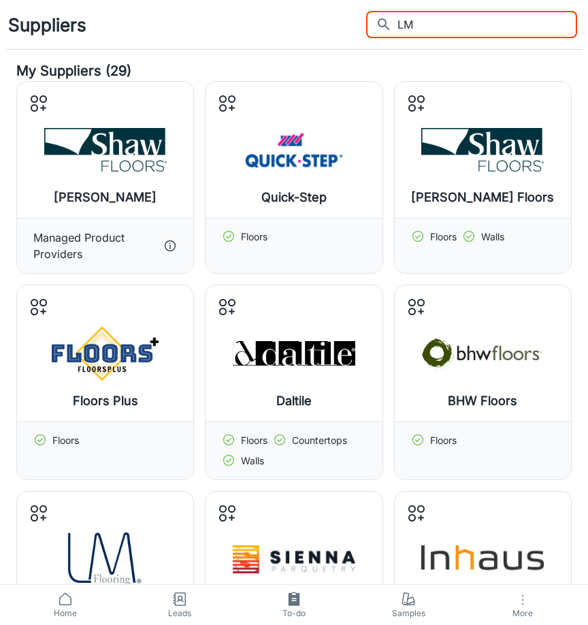
type input "L"
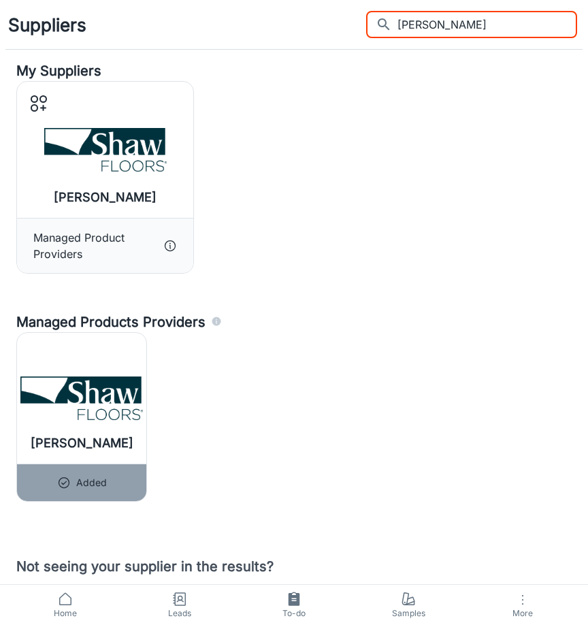
type input "[PERSON_NAME]"
drag, startPoint x: 481, startPoint y: 29, endPoint x: 200, endPoint y: 28, distance: 280.5
click at [200, 28] on div "Suppliers ​ [PERSON_NAME] ​" at bounding box center [294, 24] width 588 height 49
type input "\"
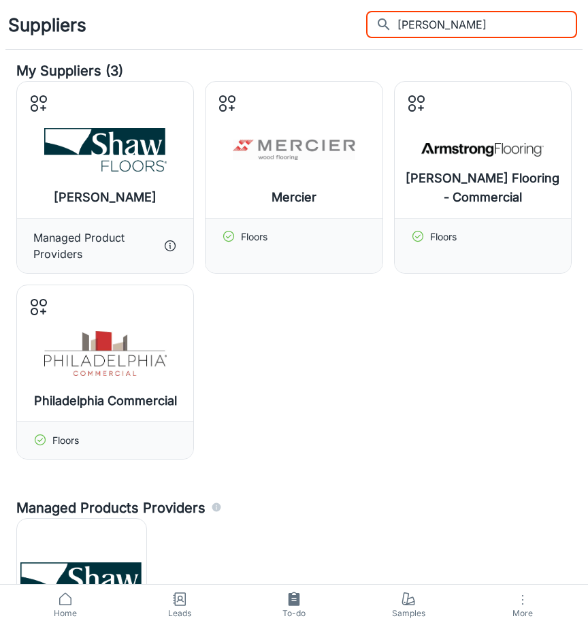
type input "mercier"
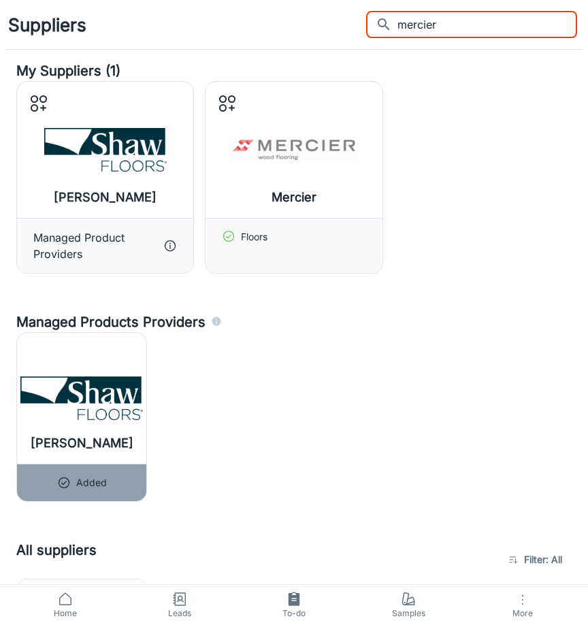
drag, startPoint x: 499, startPoint y: 26, endPoint x: 284, endPoint y: 26, distance: 215.2
click at [284, 26] on div "Suppliers ​ mercier ​" at bounding box center [294, 24] width 588 height 49
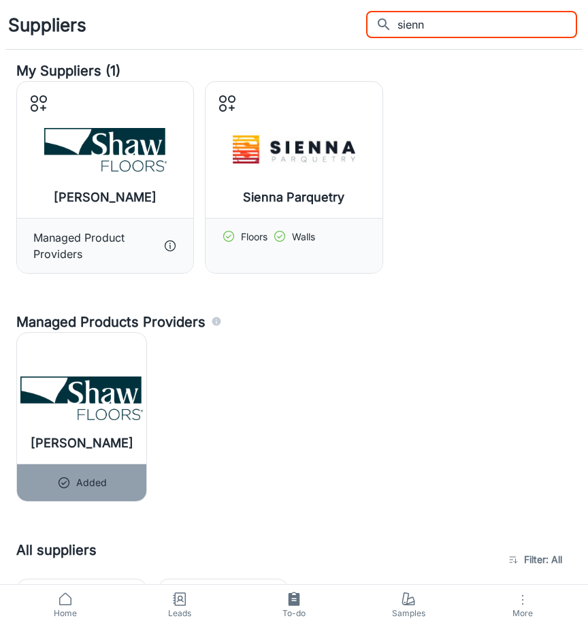
type input "sienna"
drag, startPoint x: 521, startPoint y: 20, endPoint x: 287, endPoint y: 19, distance: 234.2
click at [287, 19] on div "Suppliers ​ sienna ​" at bounding box center [294, 24] width 588 height 49
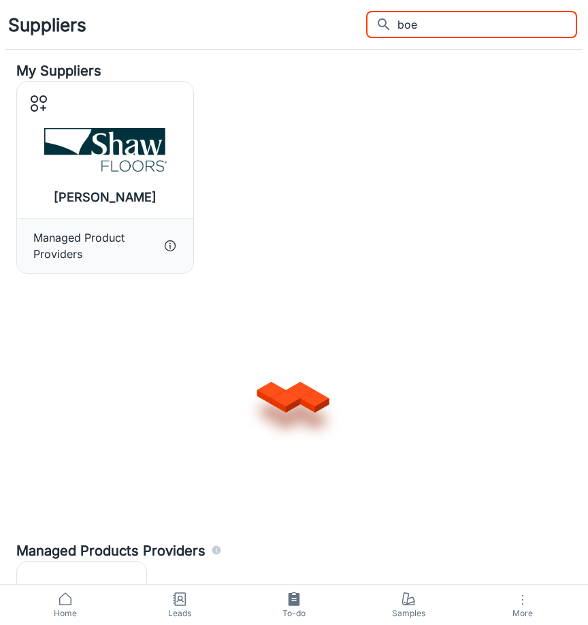
type input "[PERSON_NAME]"
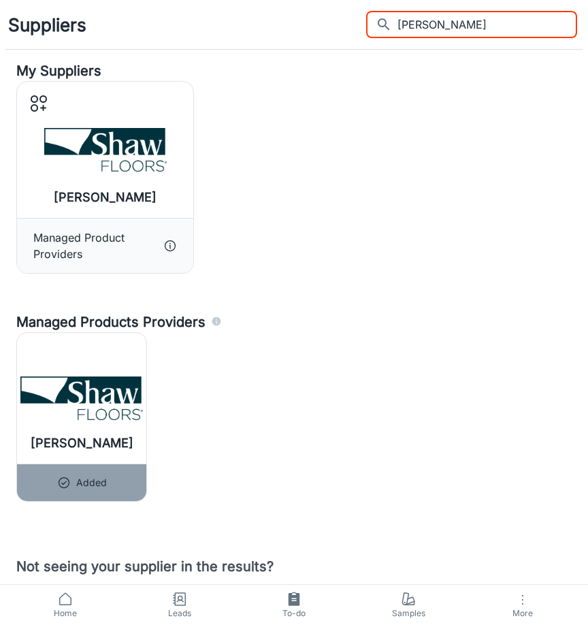
drag, startPoint x: 505, startPoint y: 20, endPoint x: 296, endPoint y: 31, distance: 208.7
click at [296, 31] on div "Suppliers ​ [PERSON_NAME] ​" at bounding box center [294, 24] width 588 height 49
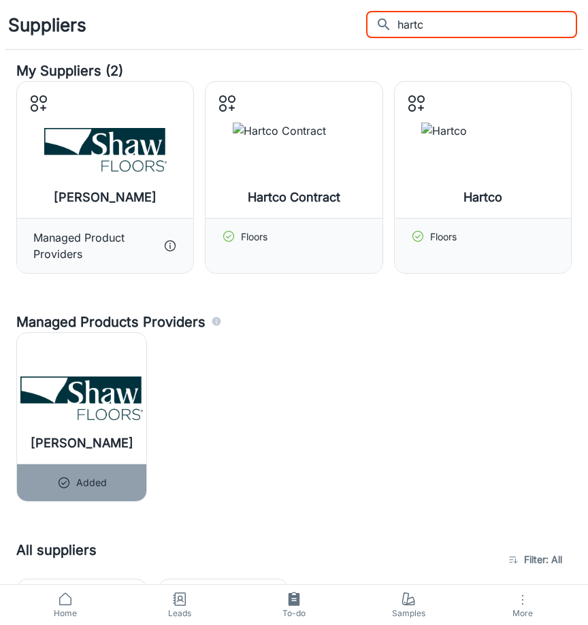
type input "hartco"
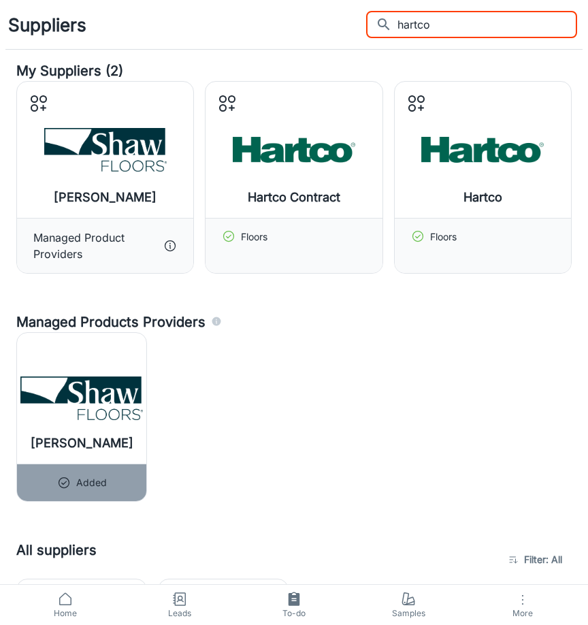
drag, startPoint x: 504, startPoint y: 29, endPoint x: 360, endPoint y: 16, distance: 144.9
click at [360, 16] on div "Suppliers ​ hartco ​" at bounding box center [294, 24] width 588 height 49
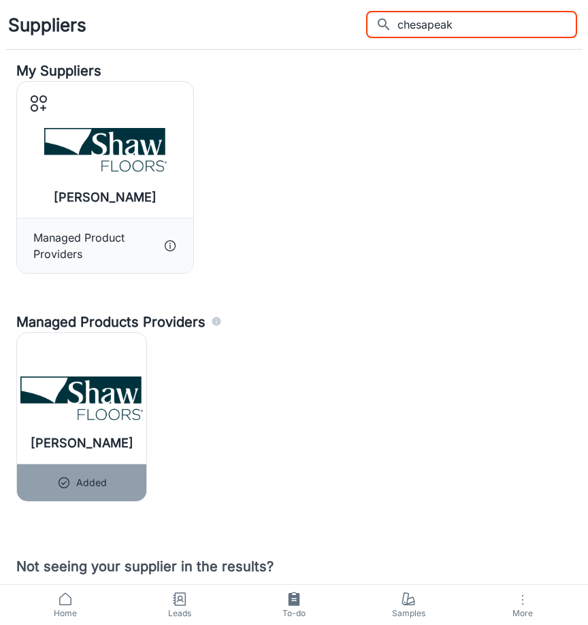
type input "chesapeake"
drag, startPoint x: 518, startPoint y: 21, endPoint x: 293, endPoint y: 24, distance: 224.7
click at [293, 24] on div "Suppliers ​ chesapeake ​" at bounding box center [294, 24] width 588 height 49
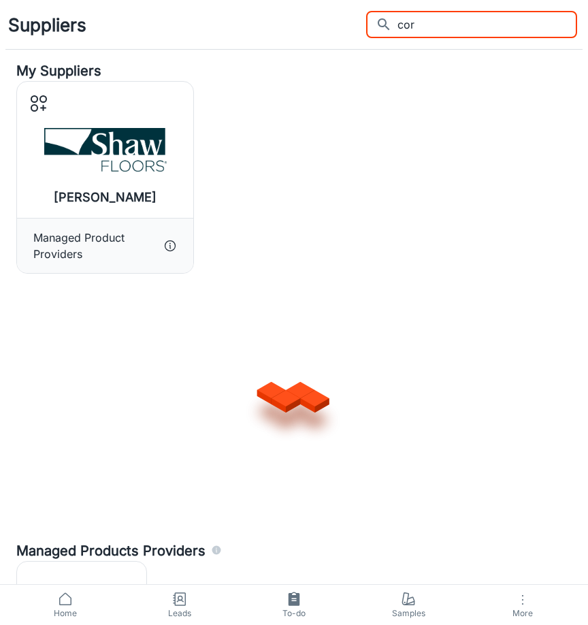
type input "core"
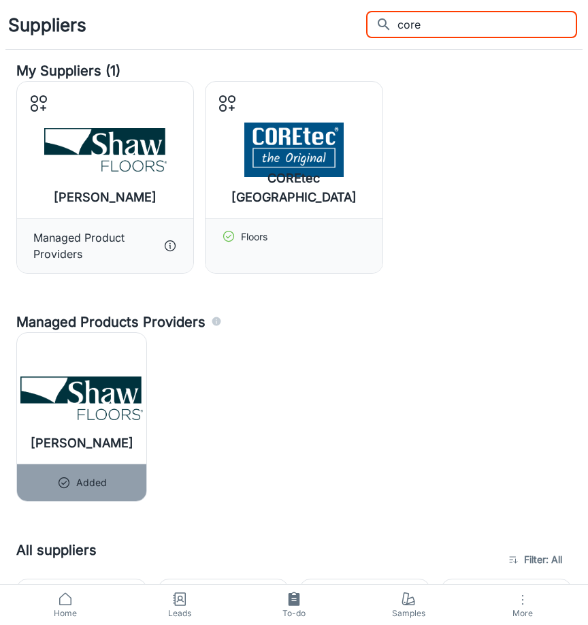
drag, startPoint x: 515, startPoint y: 34, endPoint x: 298, endPoint y: 14, distance: 217.4
click at [316, 16] on div "Suppliers ​ core ​" at bounding box center [294, 24] width 588 height 49
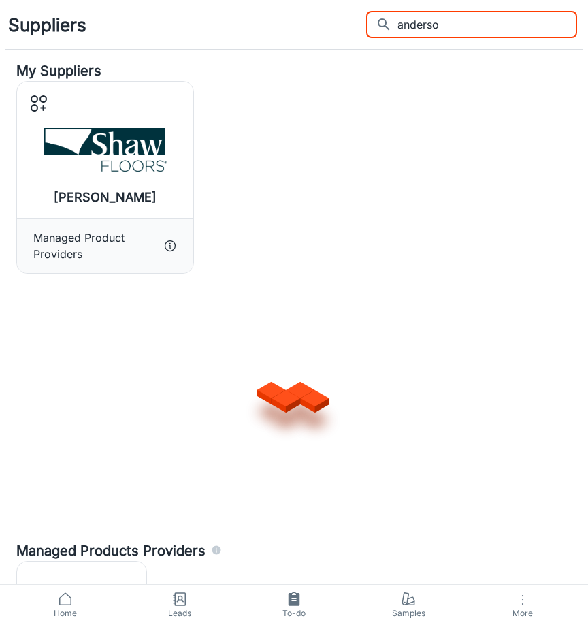
type input "[PERSON_NAME]"
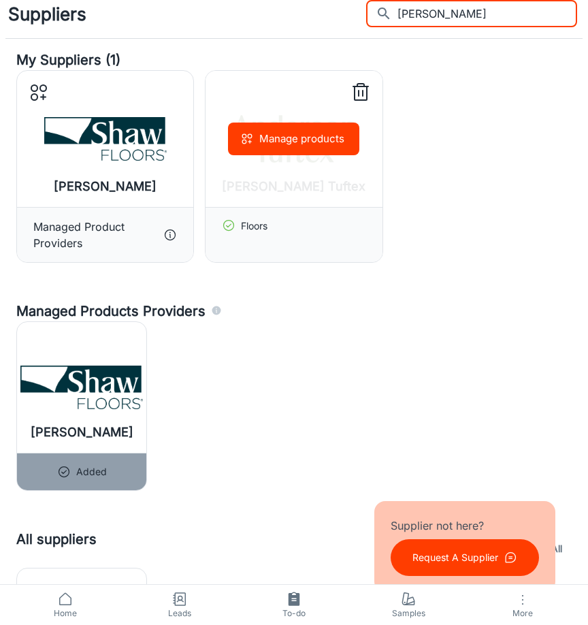
scroll to position [5, 0]
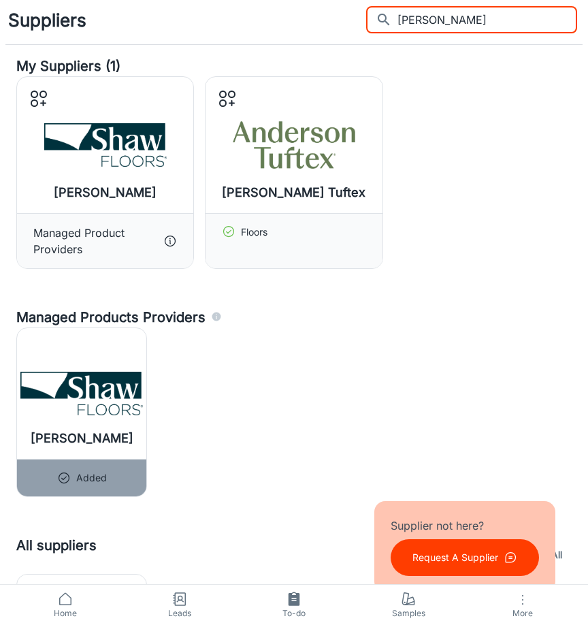
drag, startPoint x: 509, startPoint y: 16, endPoint x: 283, endPoint y: 4, distance: 225.7
click at [283, 4] on div "Suppliers ​ [PERSON_NAME] ​" at bounding box center [294, 19] width 588 height 49
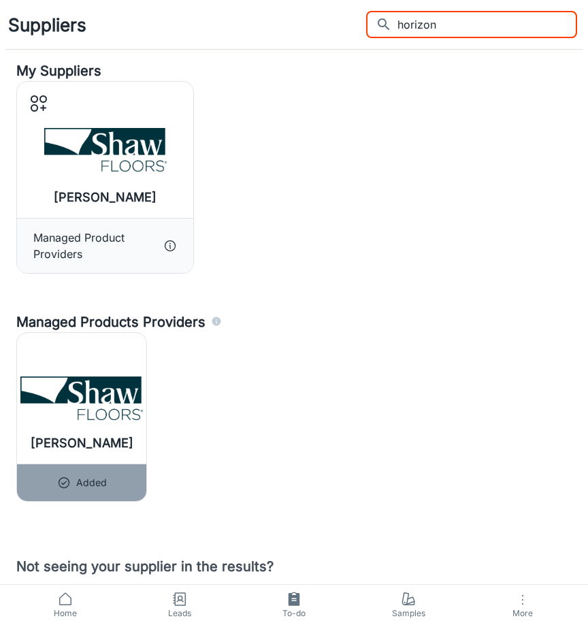
scroll to position [82, 0]
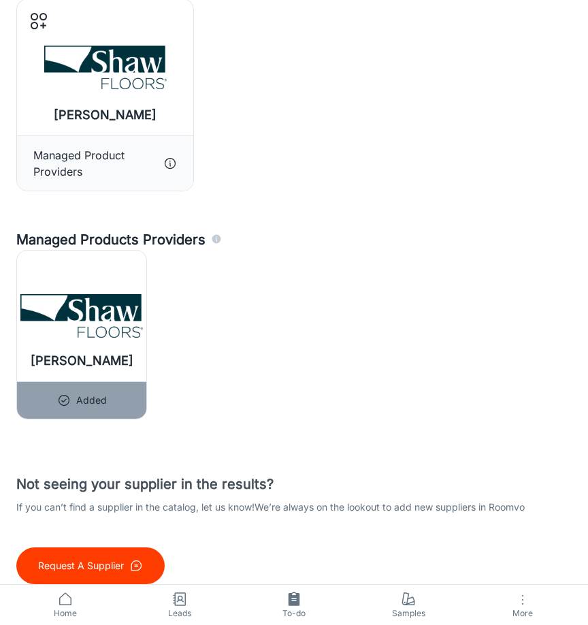
type input "horizon"
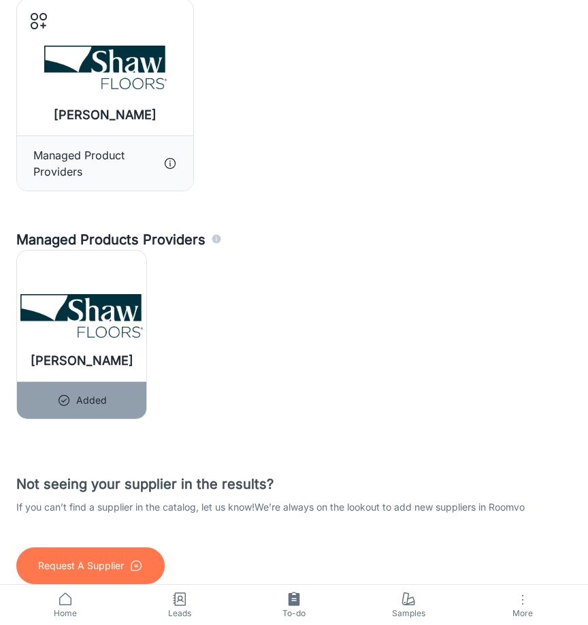
click at [95, 566] on p "Request A Supplier" at bounding box center [81, 565] width 86 height 15
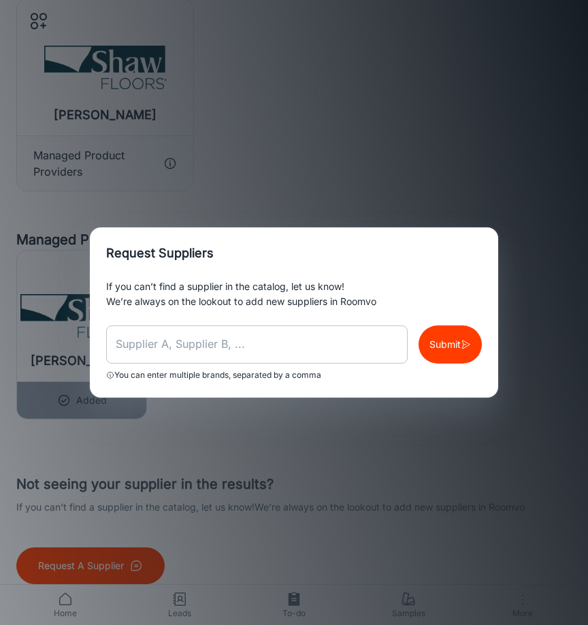
click at [228, 336] on input "text" at bounding box center [257, 344] width 302 height 38
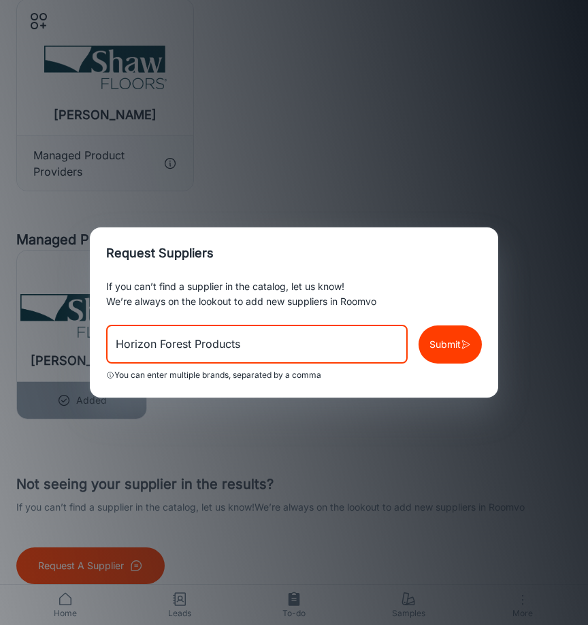
type input "Horizon Forest Products"
click at [453, 356] on button "Submit" at bounding box center [450, 344] width 63 height 38
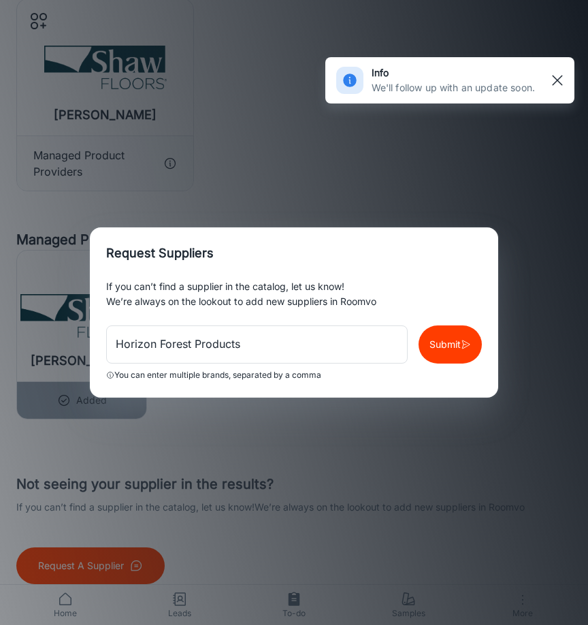
click at [554, 80] on rect "button" at bounding box center [557, 80] width 16 height 16
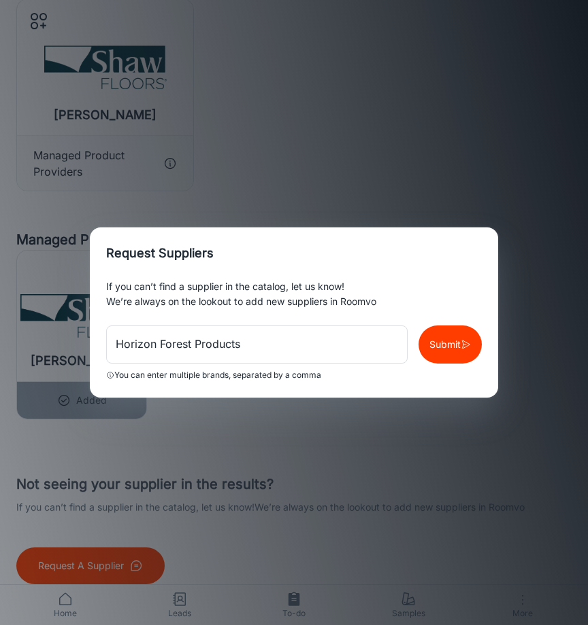
click at [373, 178] on div "Request Suppliers If you can’t find a supplier in the catalog, let us know! We’…" at bounding box center [294, 312] width 588 height 625
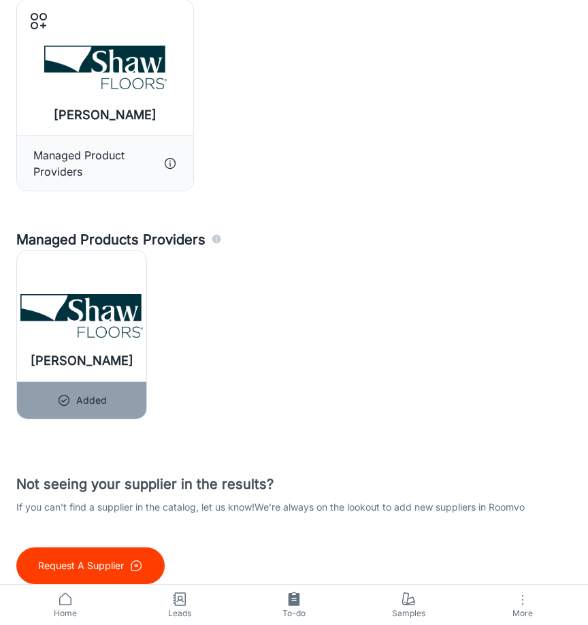
scroll to position [0, 0]
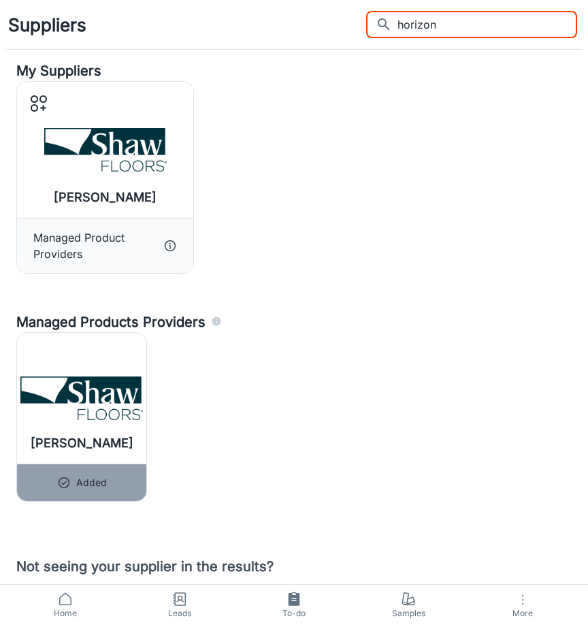
drag, startPoint x: 519, startPoint y: 19, endPoint x: 163, endPoint y: 71, distance: 359.2
click at [163, 71] on div "Suppliers ​ horizon ​ My Suppliers [PERSON_NAME] Configure Provider Download Ca…" at bounding box center [294, 333] width 588 height 667
type input "h"
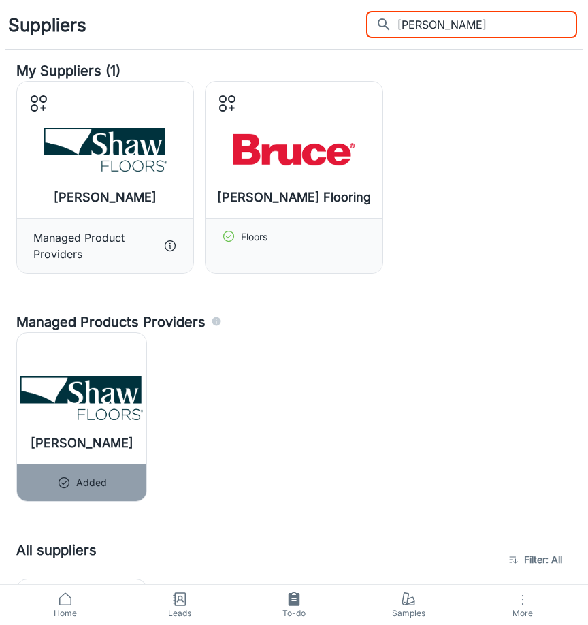
drag, startPoint x: 498, startPoint y: 33, endPoint x: 142, endPoint y: 73, distance: 357.7
click at [187, 57] on div "Suppliers ​ [PERSON_NAME] ​ My Suppliers (1) [PERSON_NAME] Configure Provider D…" at bounding box center [294, 484] width 588 height 969
type input "b"
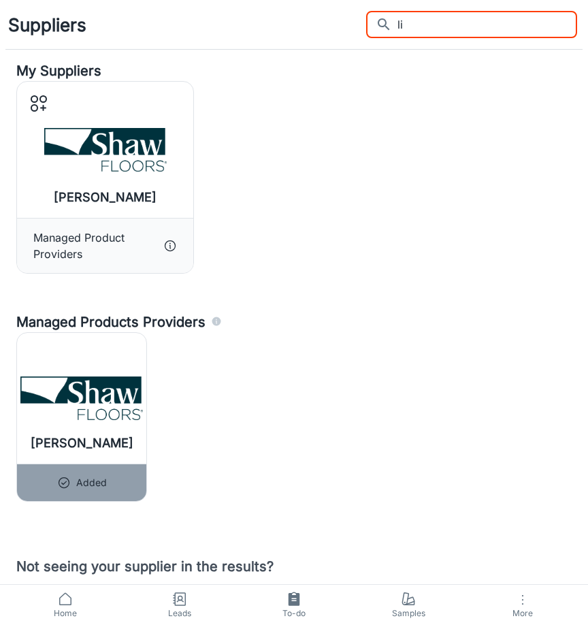
type input "l"
drag, startPoint x: 502, startPoint y: 29, endPoint x: 317, endPoint y: 55, distance: 186.3
click at [317, 55] on div "Suppliers ​ induspa ​ My Suppliers [PERSON_NAME] Configure Provider Download Ca…" at bounding box center [294, 333] width 588 height 667
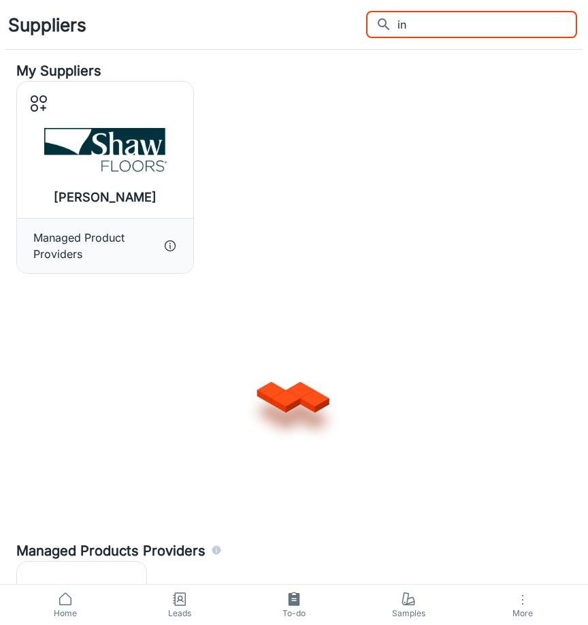
type input "i"
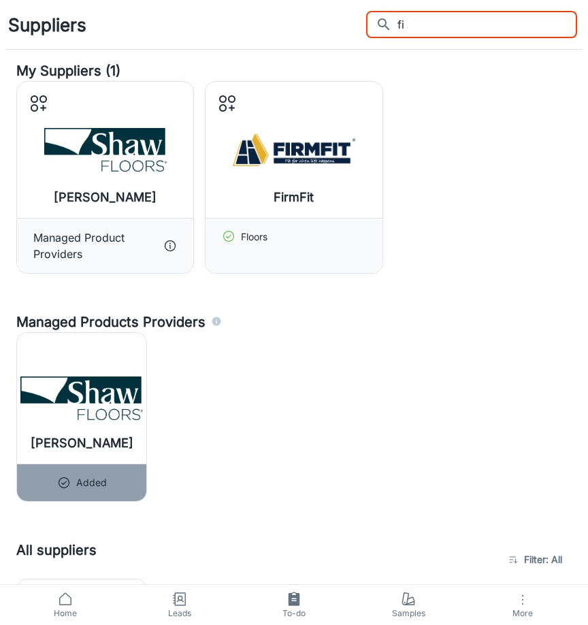
type input "f"
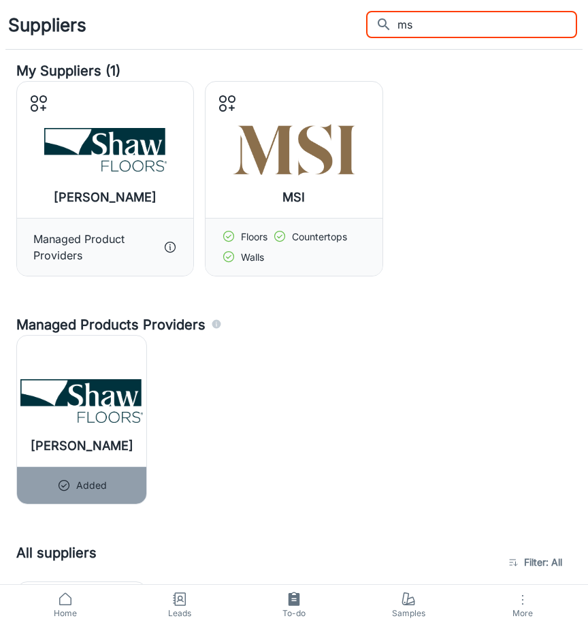
type input "m"
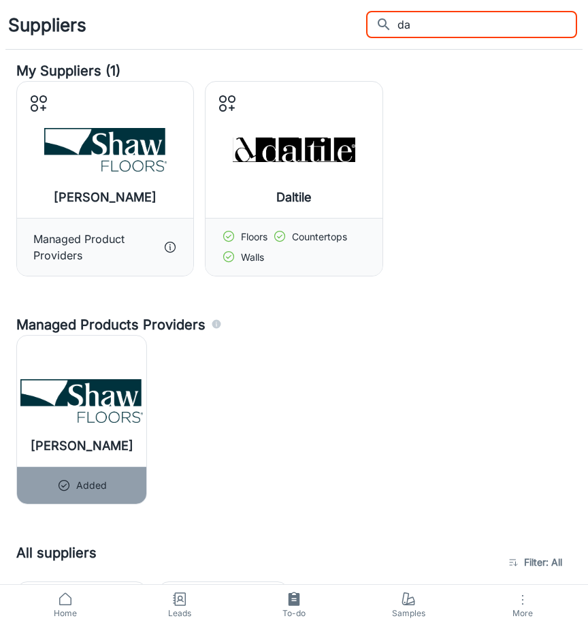
type input "d"
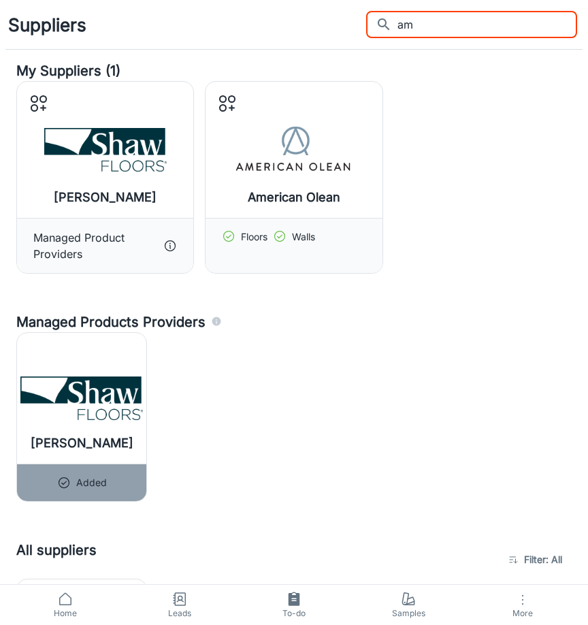
type input "a"
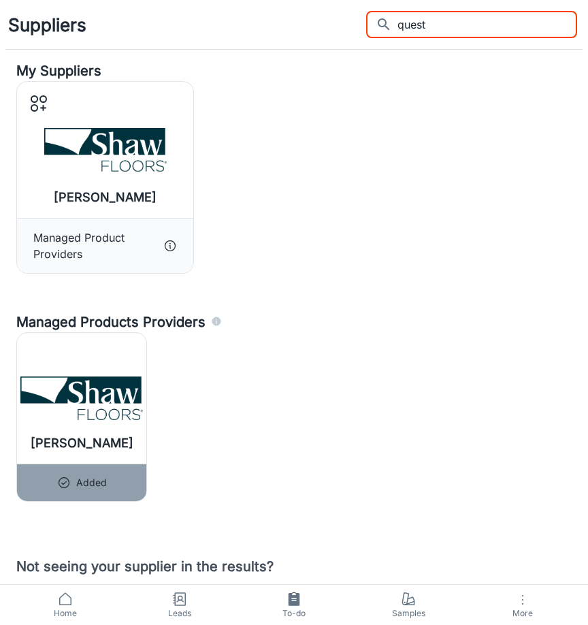
type input "quest"
click at [478, 39] on div "Suppliers ​ quest ​" at bounding box center [294, 24] width 588 height 49
drag, startPoint x: 480, startPoint y: 19, endPoint x: 281, endPoint y: 18, distance: 199.5
click at [289, 18] on div "Suppliers ​ quest ​" at bounding box center [294, 24] width 588 height 49
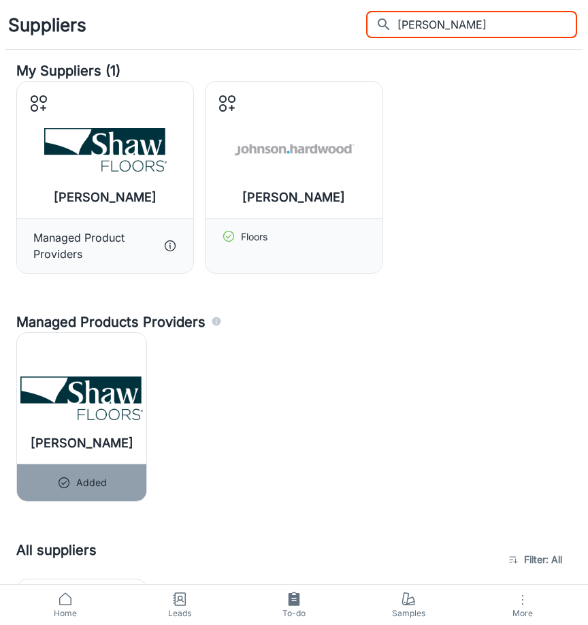
scroll to position [385, 0]
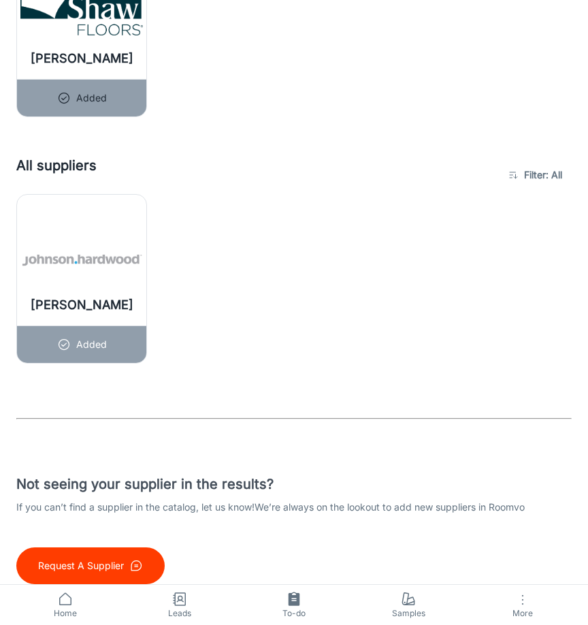
type input "[PERSON_NAME]"
click at [103, 558] on p "Request A Supplier" at bounding box center [81, 565] width 86 height 15
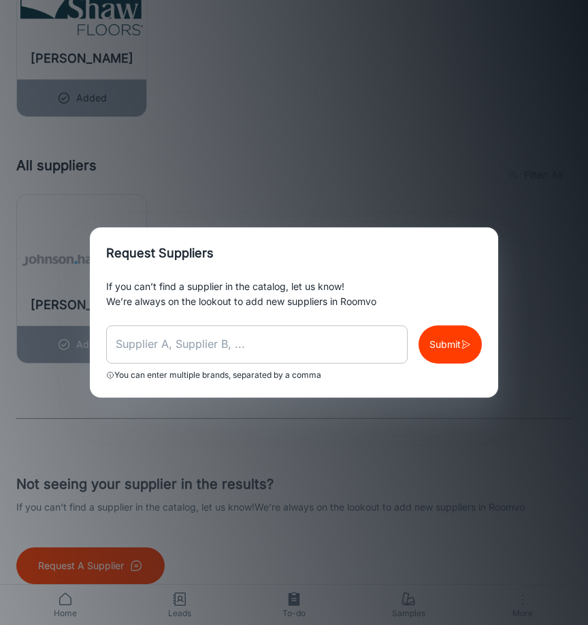
click at [287, 345] on input "text" at bounding box center [257, 344] width 302 height 38
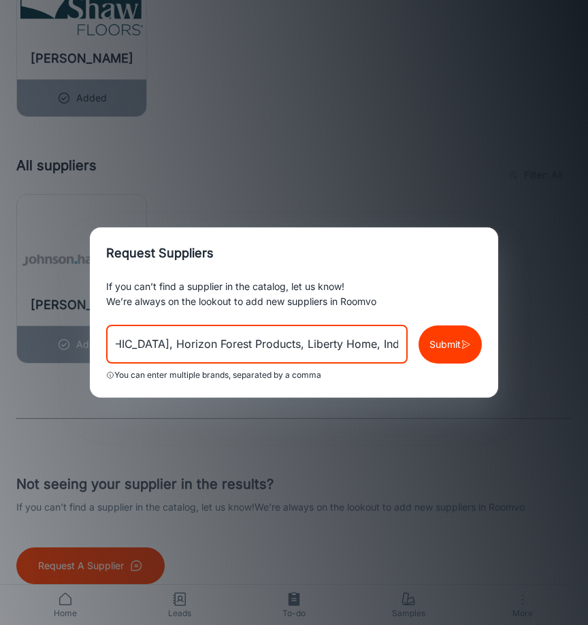
scroll to position [0, 144]
type input "Mullican, Boen, [GEOGRAPHIC_DATA], Horizon Forest Products, Liberty Home, Indus…"
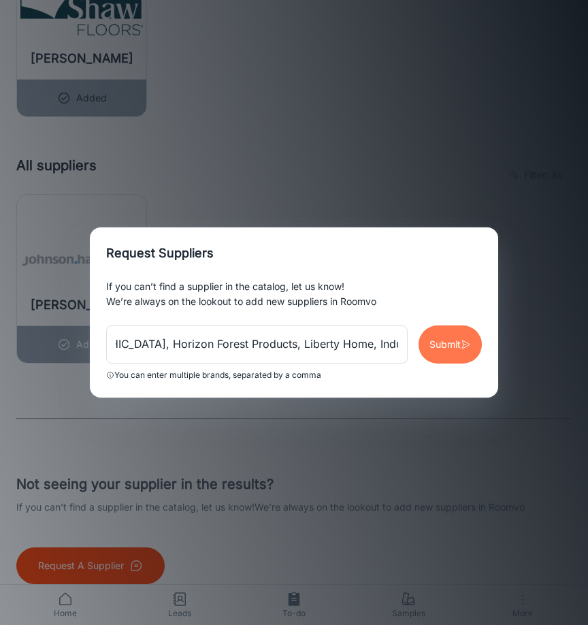
scroll to position [0, 0]
click at [462, 340] on icon "button" at bounding box center [466, 345] width 10 height 14
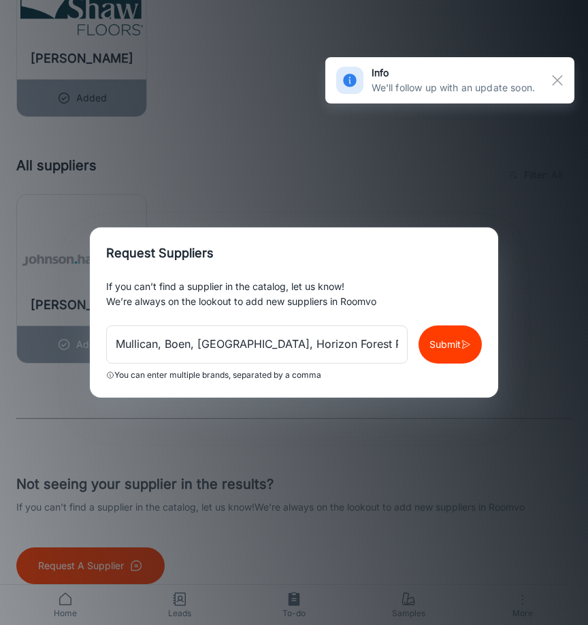
click at [457, 356] on button "Submit" at bounding box center [450, 344] width 63 height 38
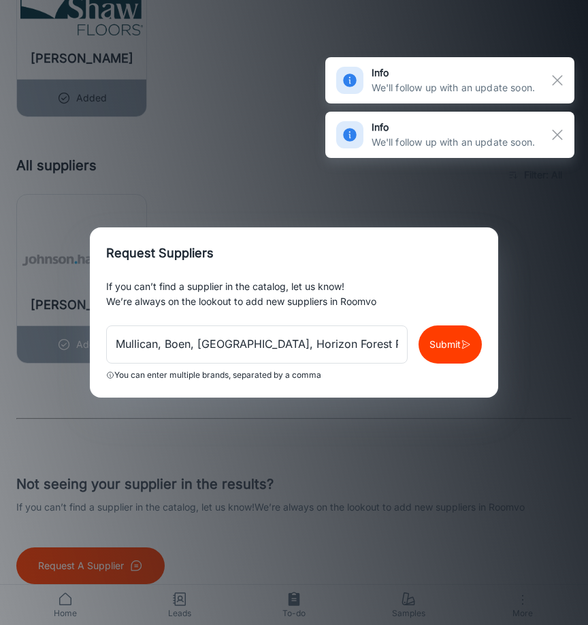
click at [195, 71] on div "Request Suppliers If you can’t find a supplier in the catalog, let us know! We’…" at bounding box center [294, 312] width 588 height 625
